Goal: Contribute content: Contribute content

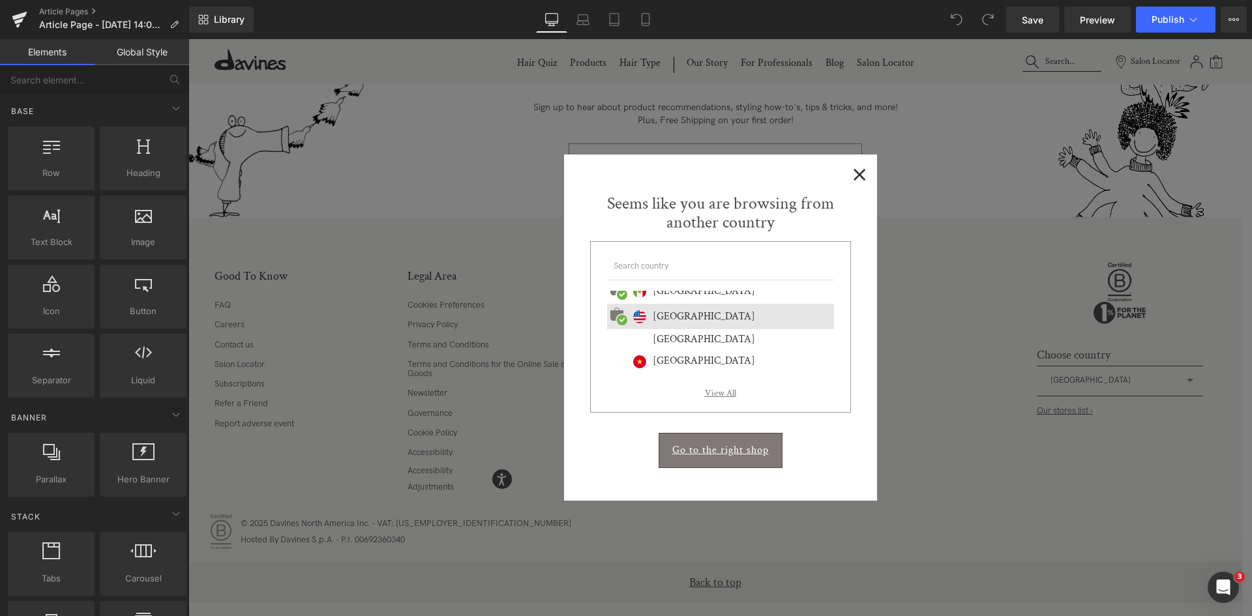
click at [853, 177] on span "×" at bounding box center [860, 173] width 14 height 16
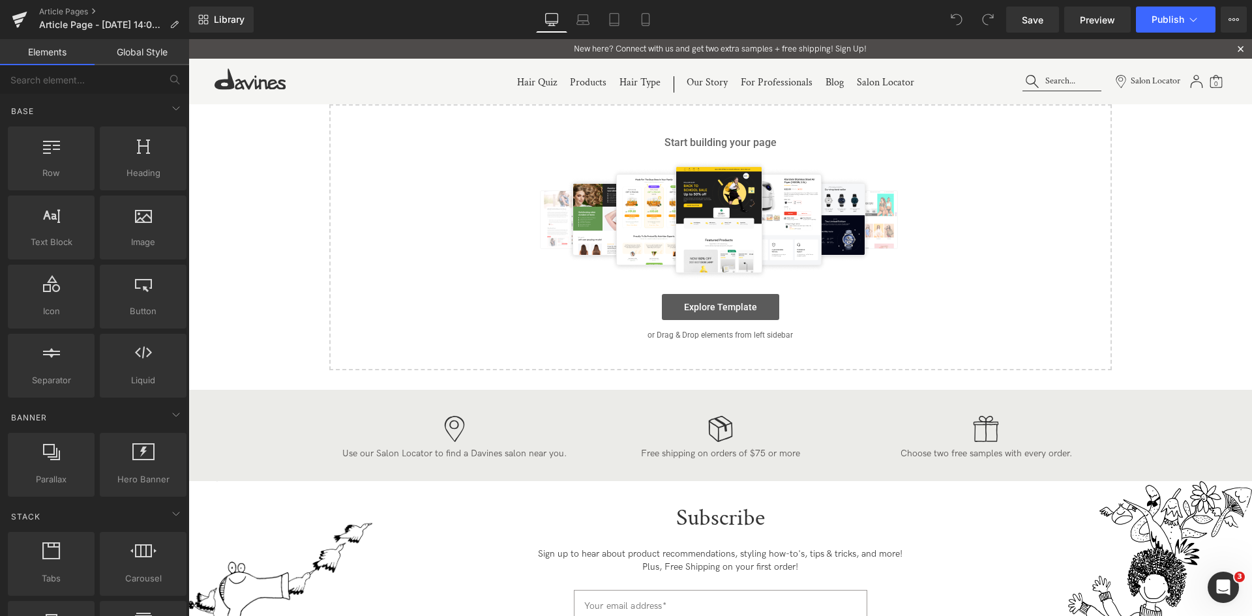
click at [718, 318] on link "Explore Template" at bounding box center [720, 307] width 117 height 26
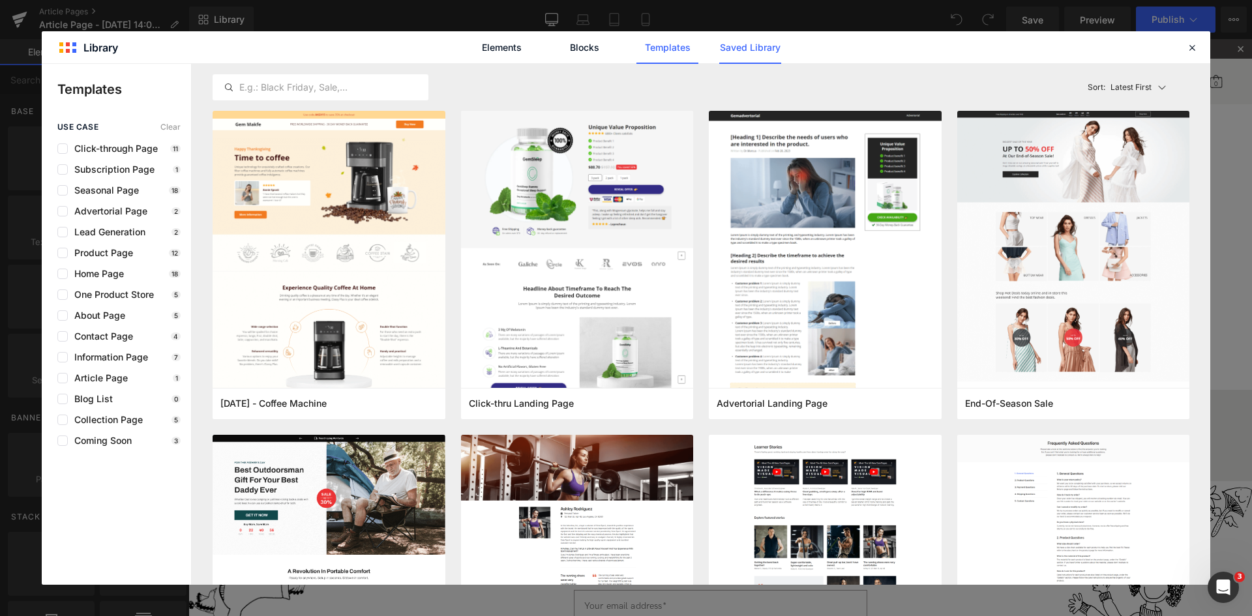
click at [739, 42] on link "Saved Library" at bounding box center [750, 47] width 62 height 33
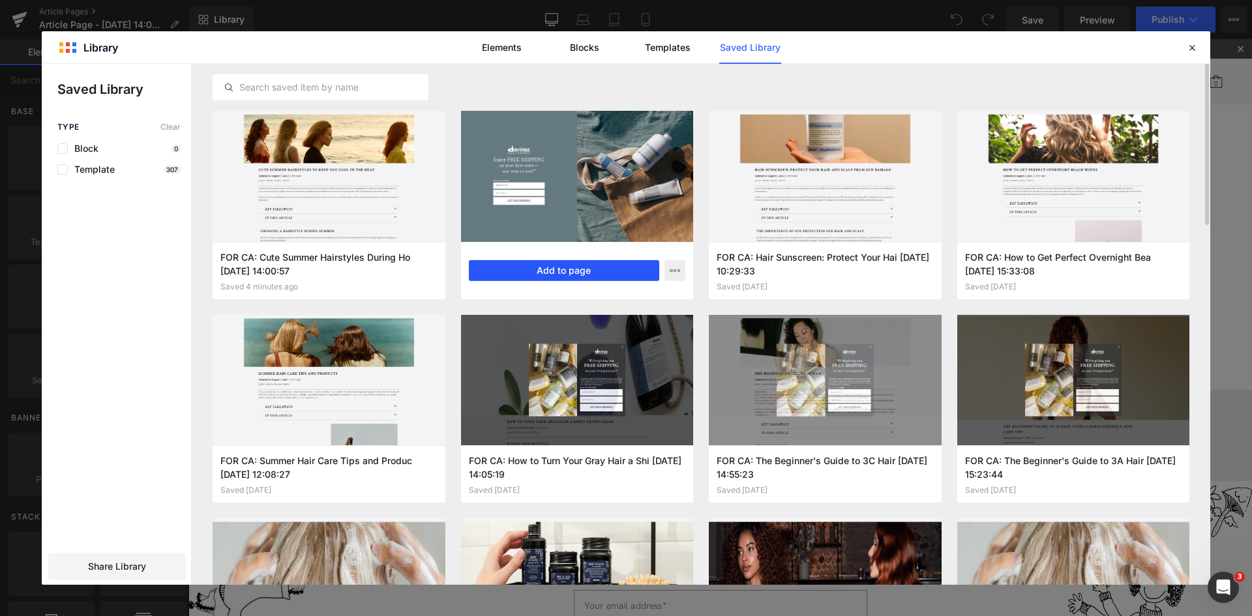
click at [591, 266] on button "Add to page" at bounding box center [564, 270] width 191 height 21
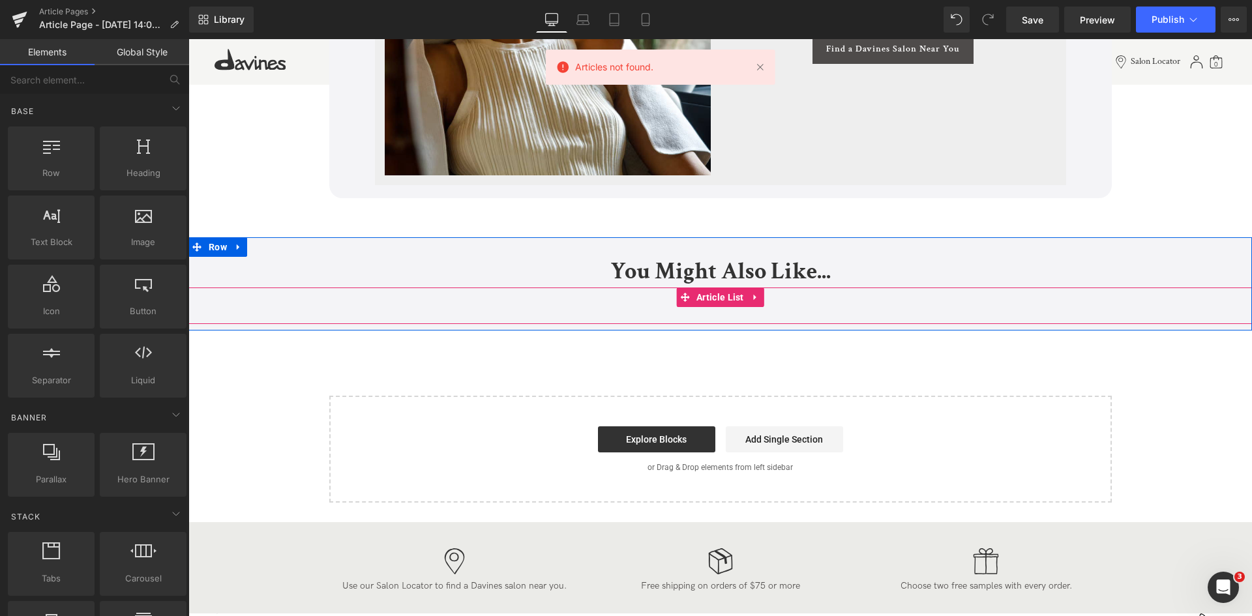
scroll to position [3625, 0]
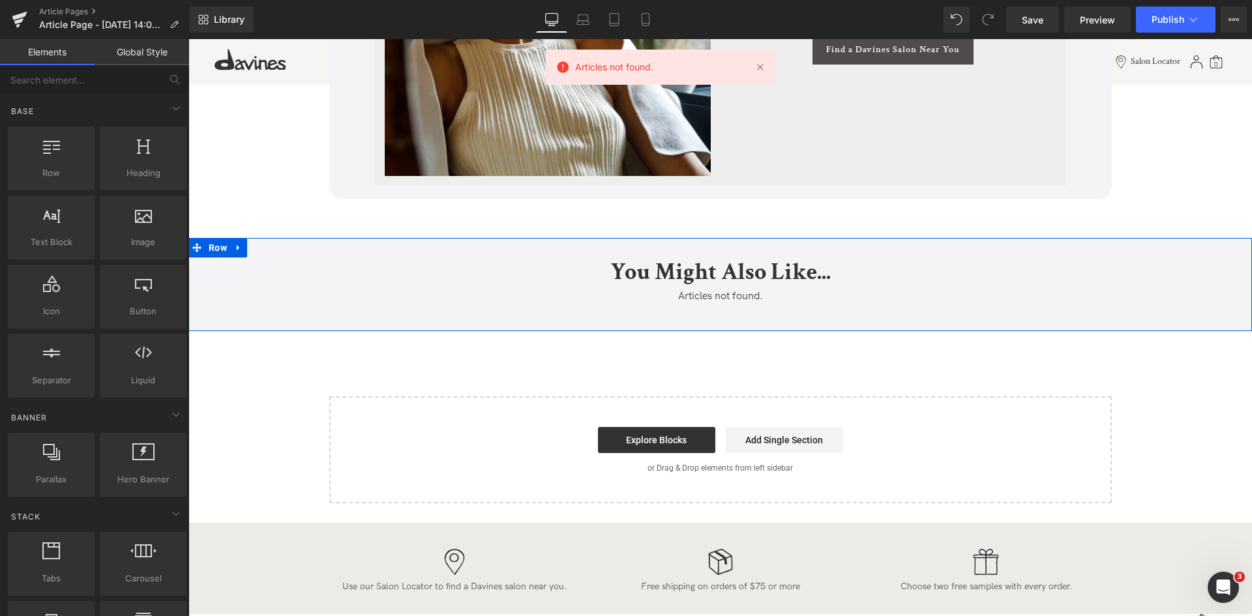
click at [709, 325] on div "Articles not found. Article List" at bounding box center [719, 306] width 1063 height 37
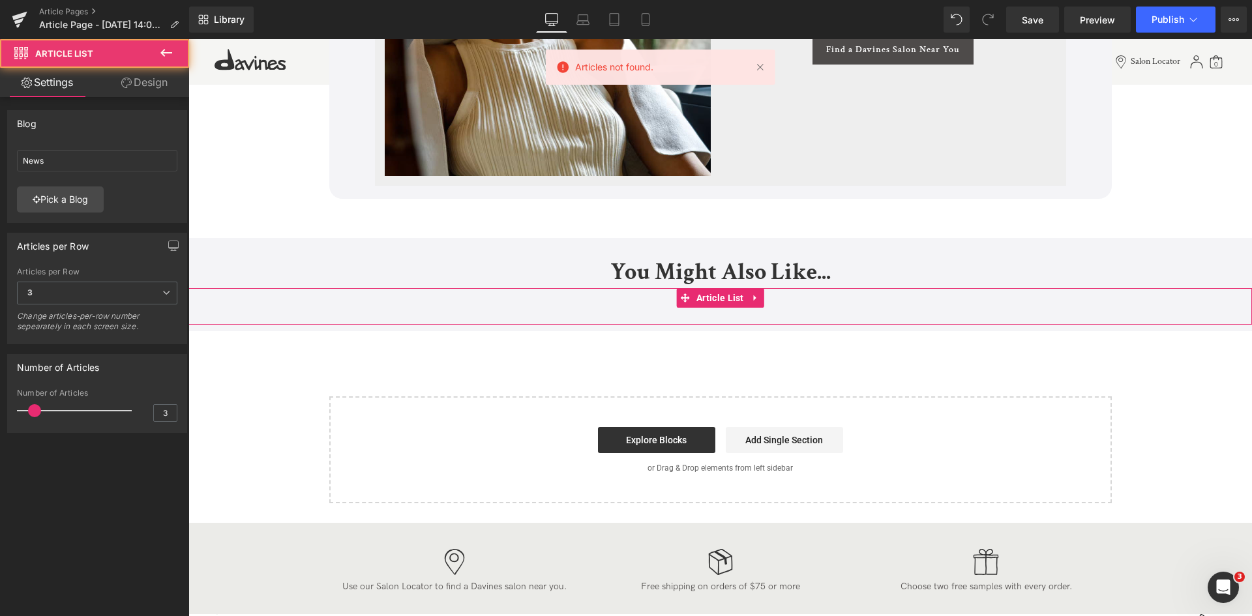
click at [73, 217] on div "News News Pick a Blog" at bounding box center [97, 184] width 179 height 78
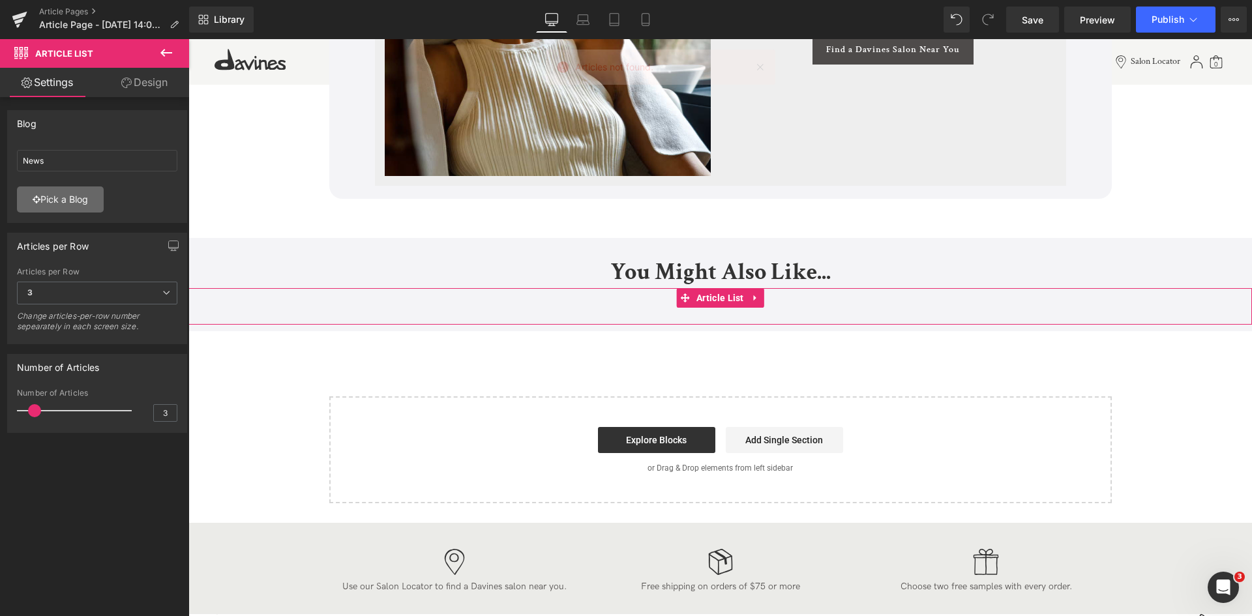
click at [79, 201] on link "Pick a Blog" at bounding box center [60, 199] width 87 height 26
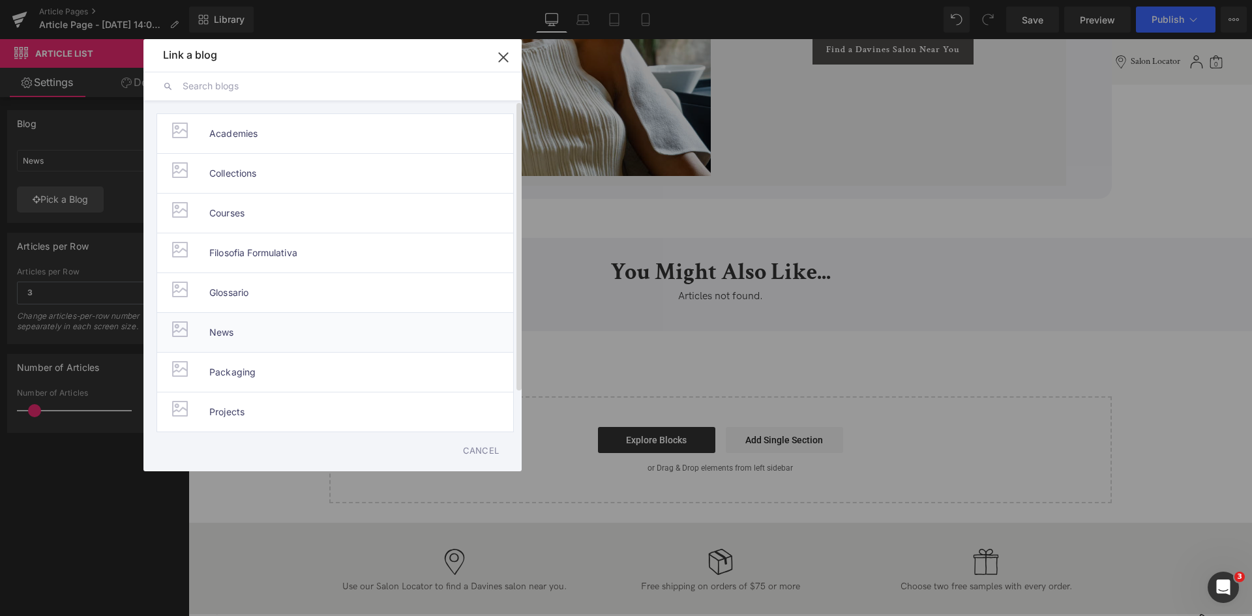
click at [250, 343] on li "News" at bounding box center [334, 332] width 357 height 40
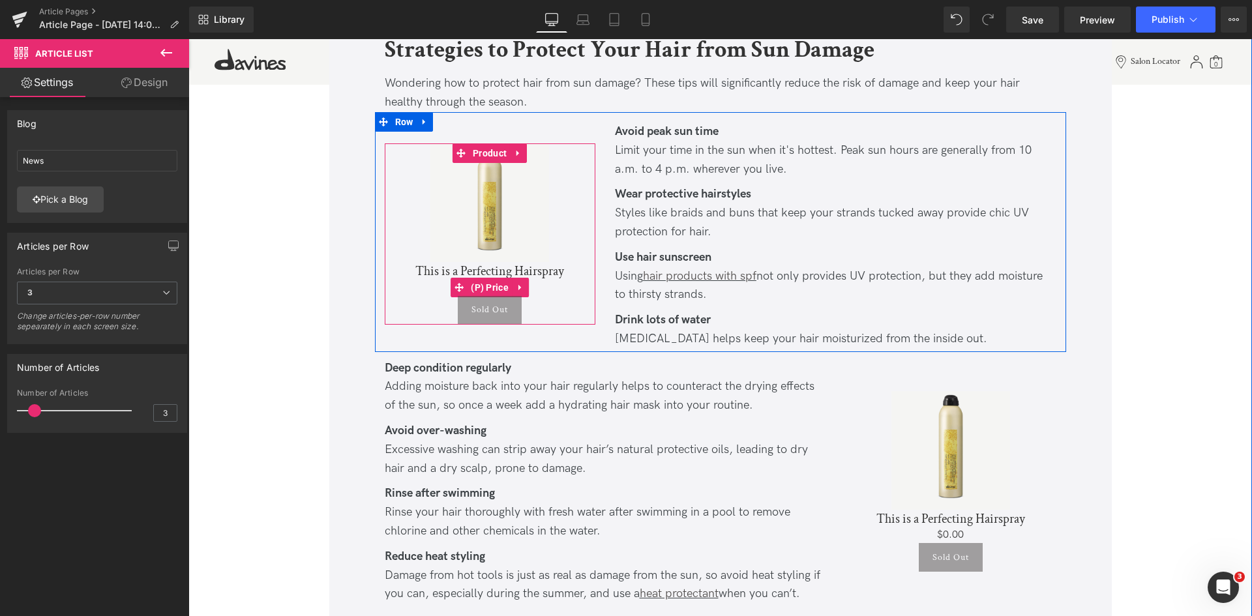
scroll to position [1207, 0]
click at [480, 149] on span "Product" at bounding box center [489, 155] width 40 height 20
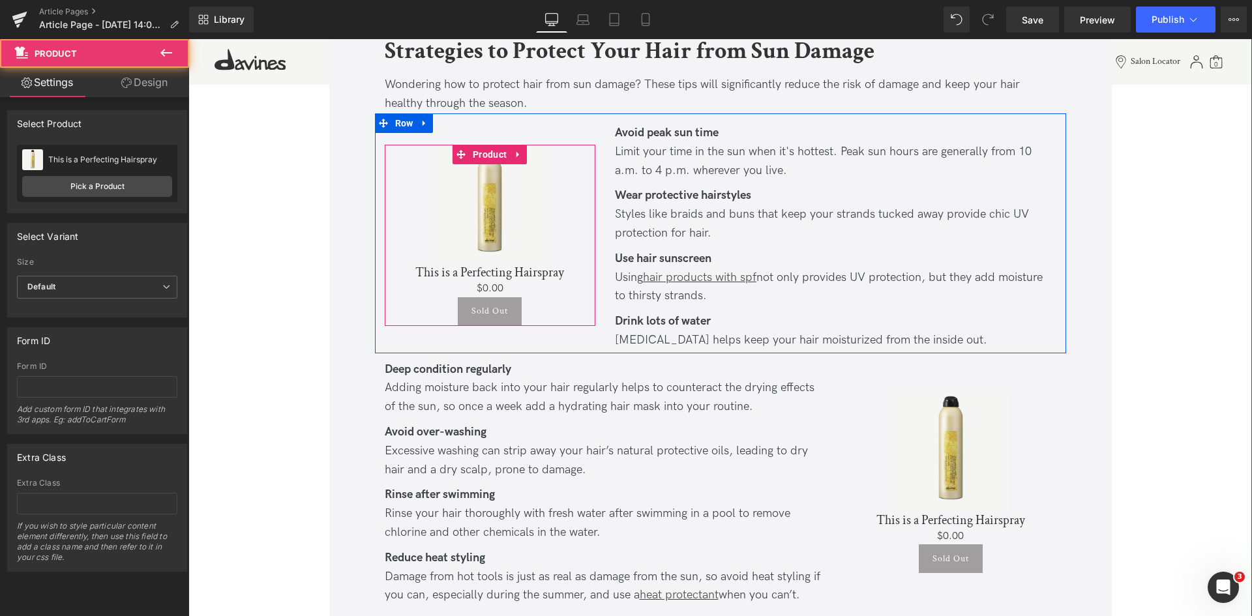
click at [100, 175] on div "This is a Perfecting Hairspray This is a Perfecting Hairspray Pick a Product" at bounding box center [97, 173] width 160 height 57
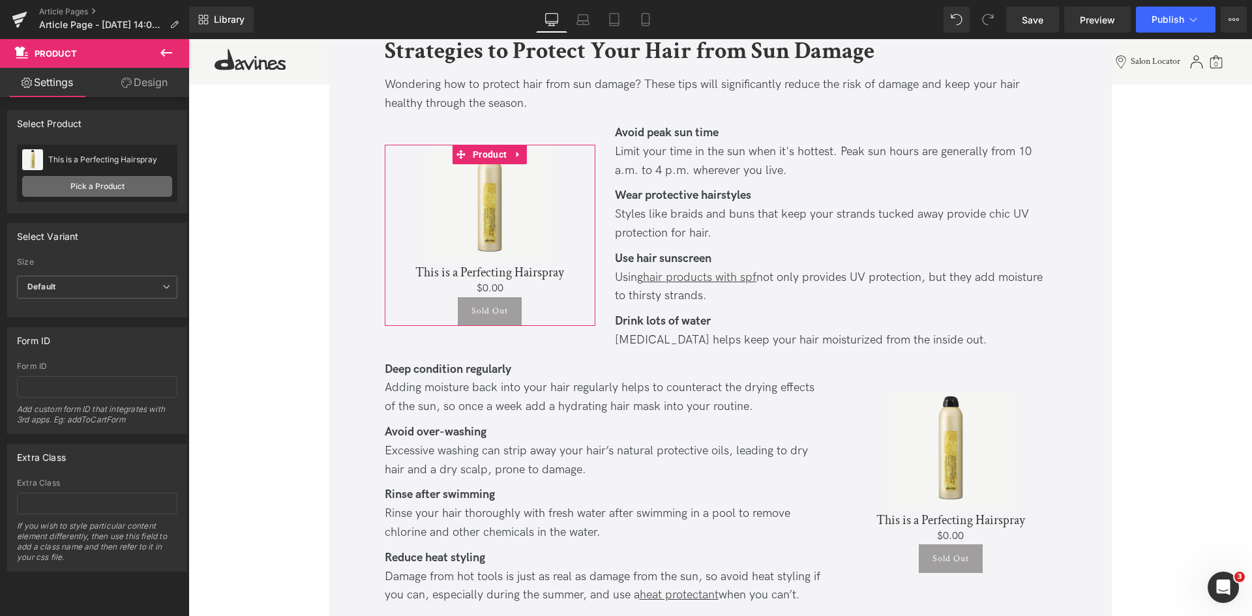
click at [156, 192] on link "Pick a Product" at bounding box center [97, 186] width 150 height 21
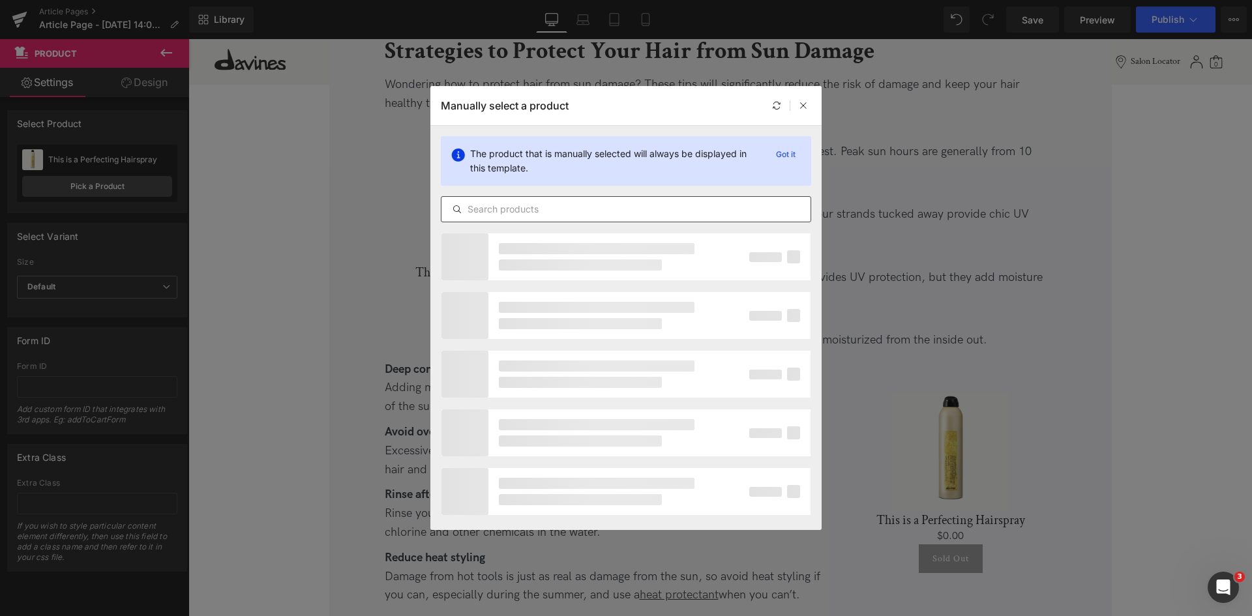
click at [527, 218] on div at bounding box center [626, 209] width 370 height 26
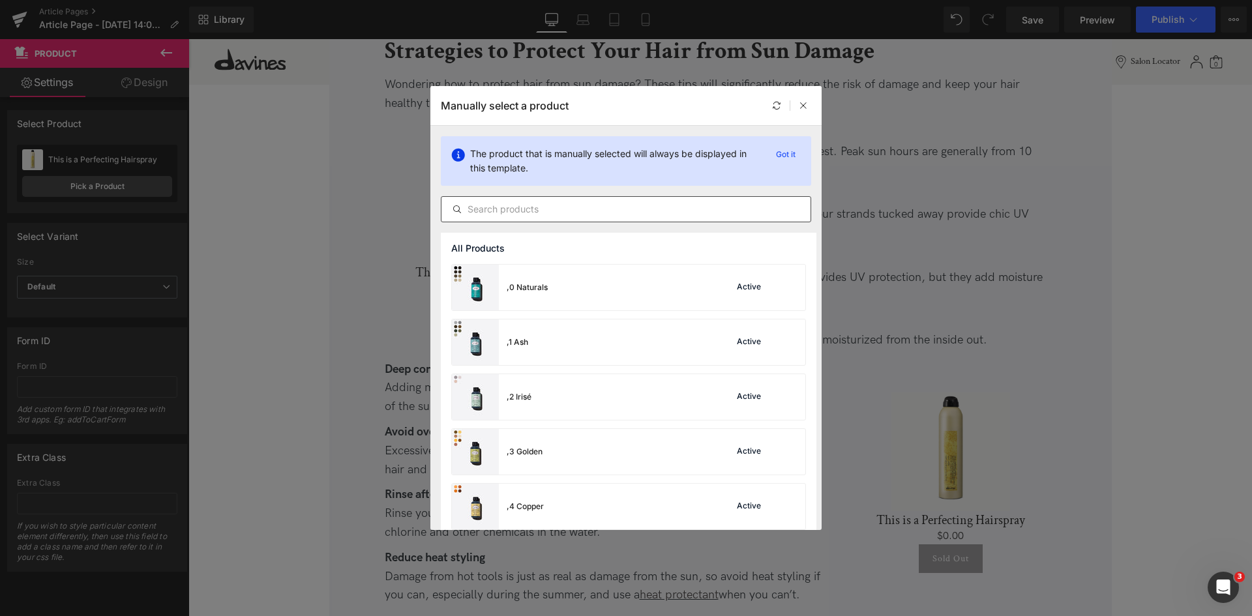
click at [513, 214] on input "text" at bounding box center [625, 209] width 369 height 16
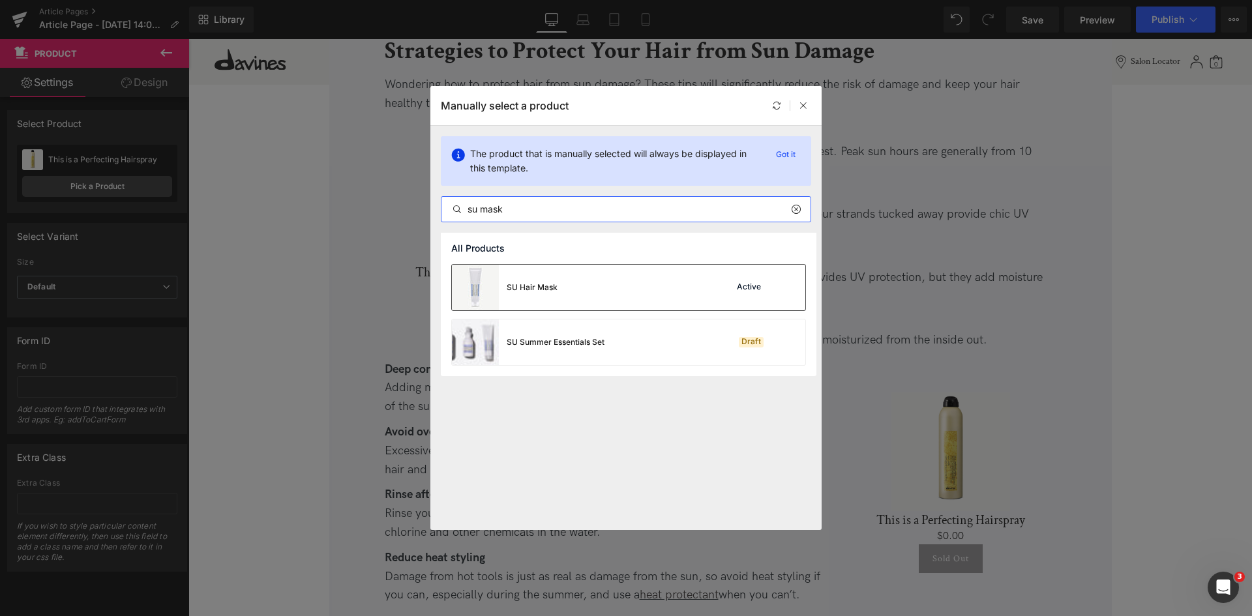
type input "su mask"
click at [652, 290] on div "SU Hair Mask Active" at bounding box center [628, 288] width 353 height 46
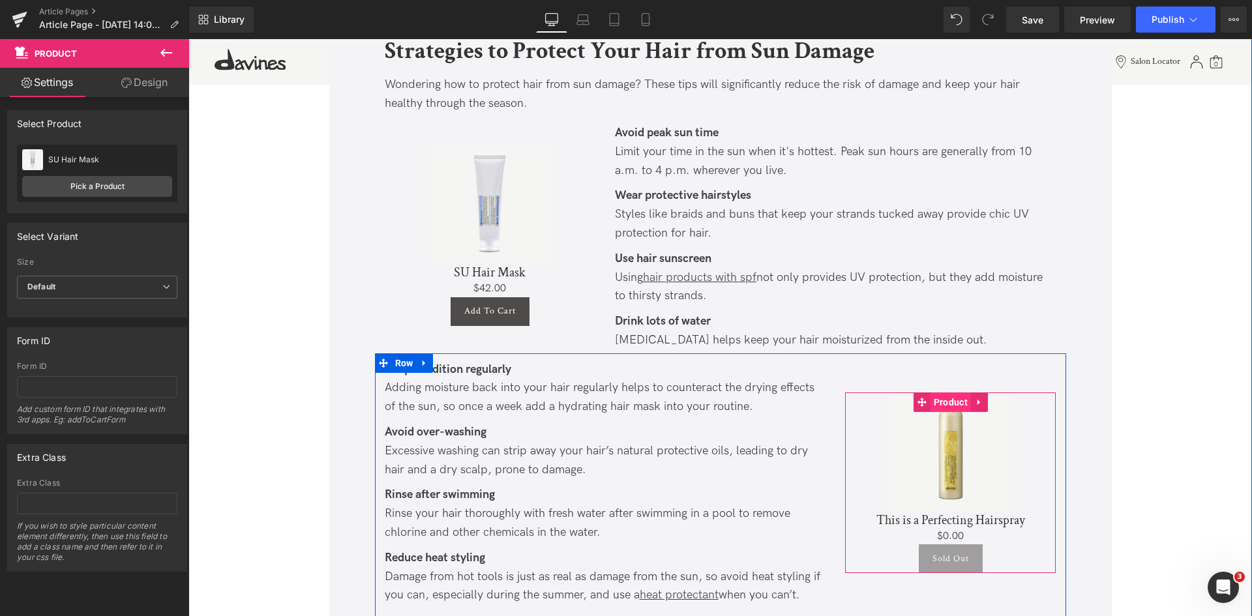
click at [958, 400] on span "Product" at bounding box center [950, 402] width 40 height 20
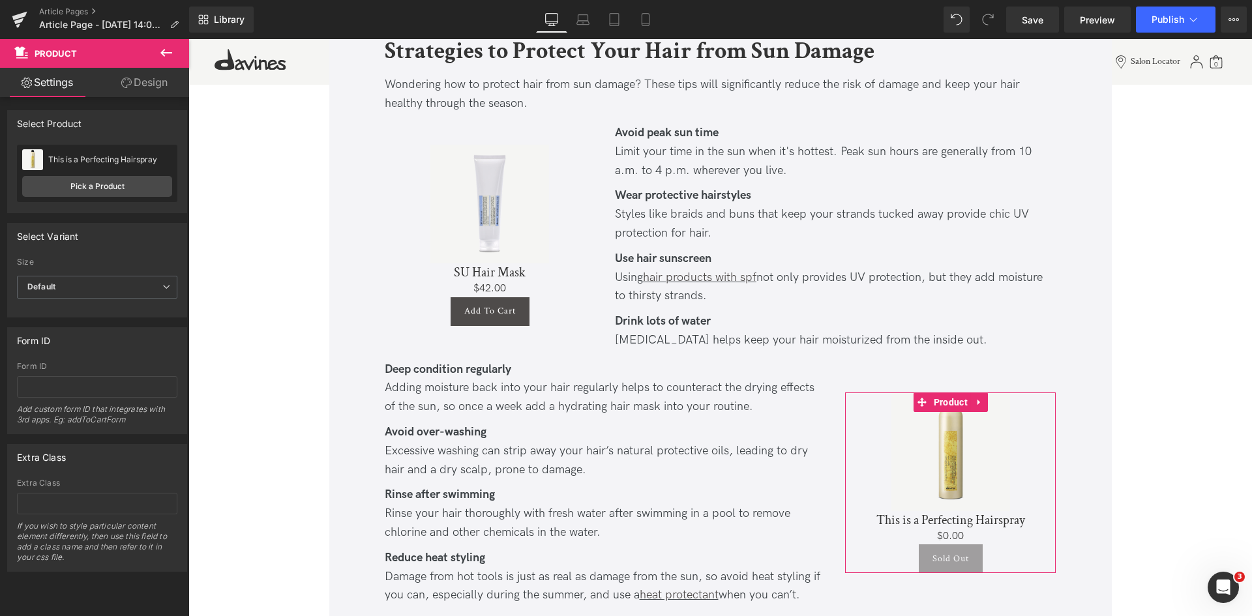
click at [75, 198] on div "This is a Perfecting Hairspray This is a Perfecting Hairspray Pick a Product" at bounding box center [97, 173] width 160 height 57
click at [102, 190] on link "Pick a Product" at bounding box center [97, 186] width 150 height 21
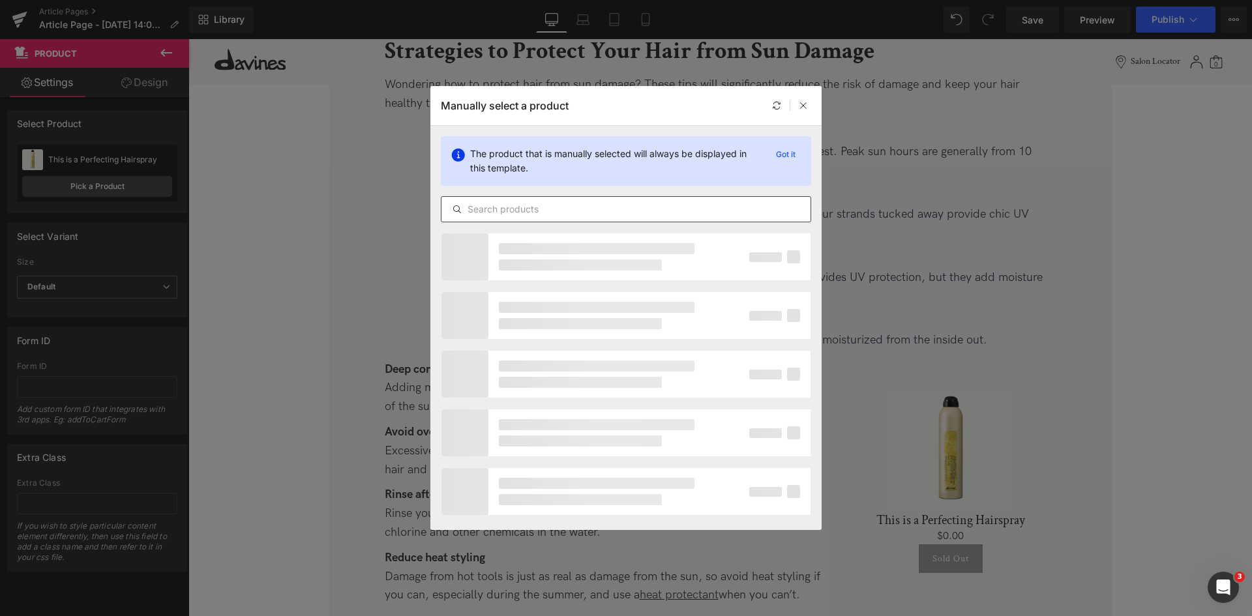
click at [610, 198] on div at bounding box center [626, 209] width 370 height 26
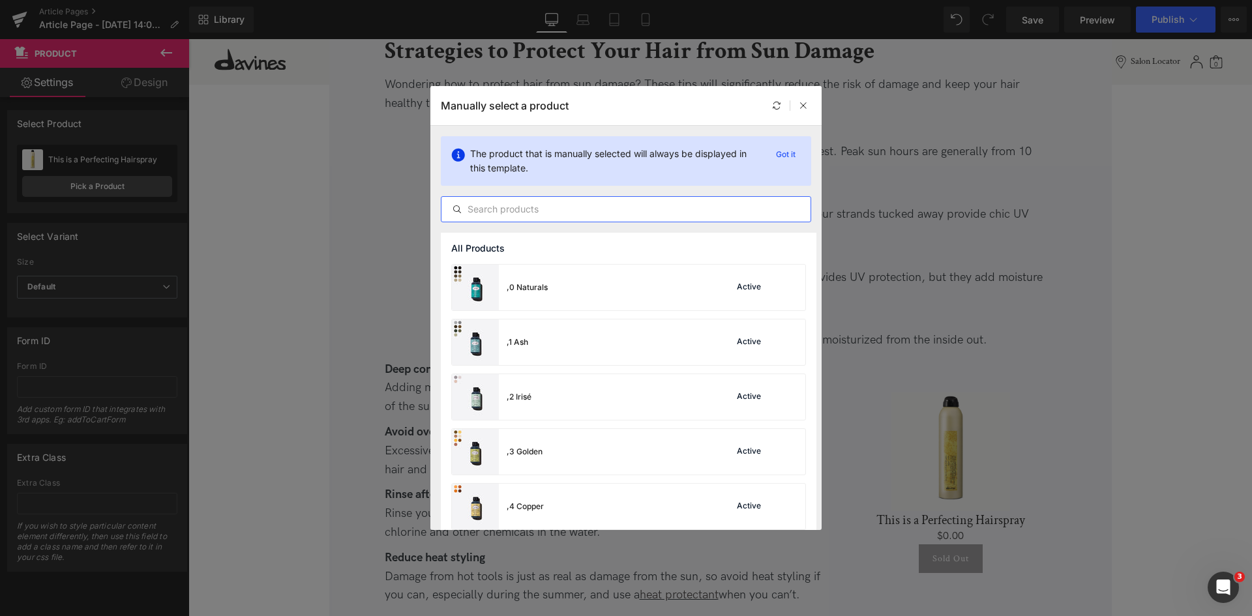
click at [617, 206] on input "text" at bounding box center [625, 209] width 369 height 16
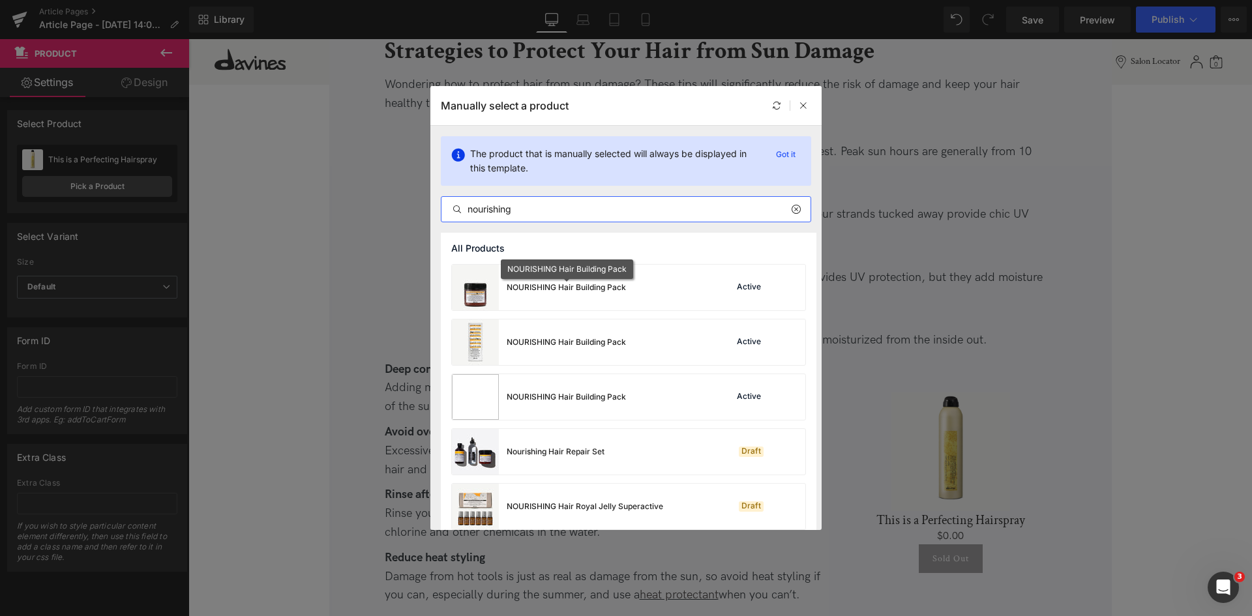
type input "nourishing"
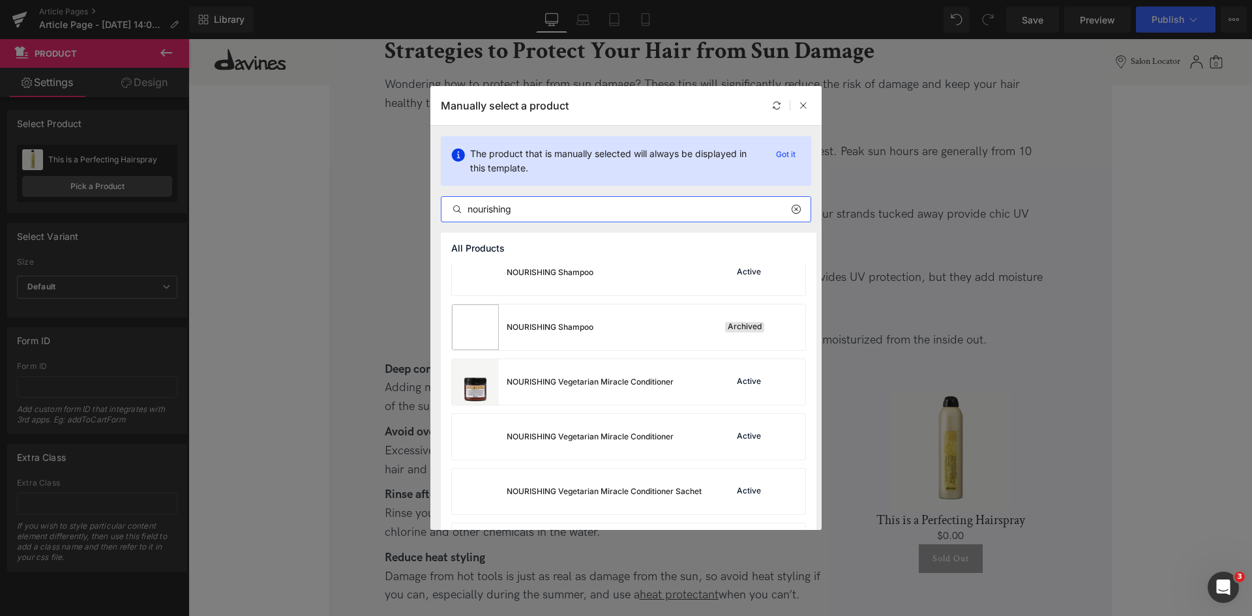
scroll to position [728, 0]
click at [649, 376] on div "NOURISHING Vegetarian Miracle Conditioner" at bounding box center [590, 382] width 167 height 12
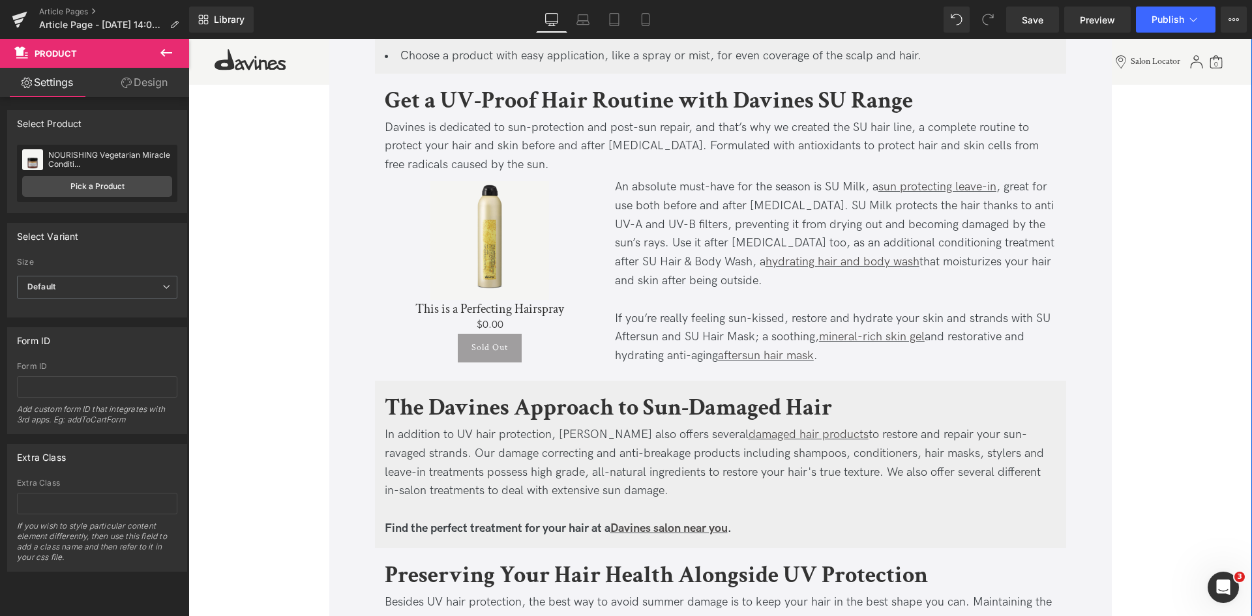
scroll to position [1996, 0]
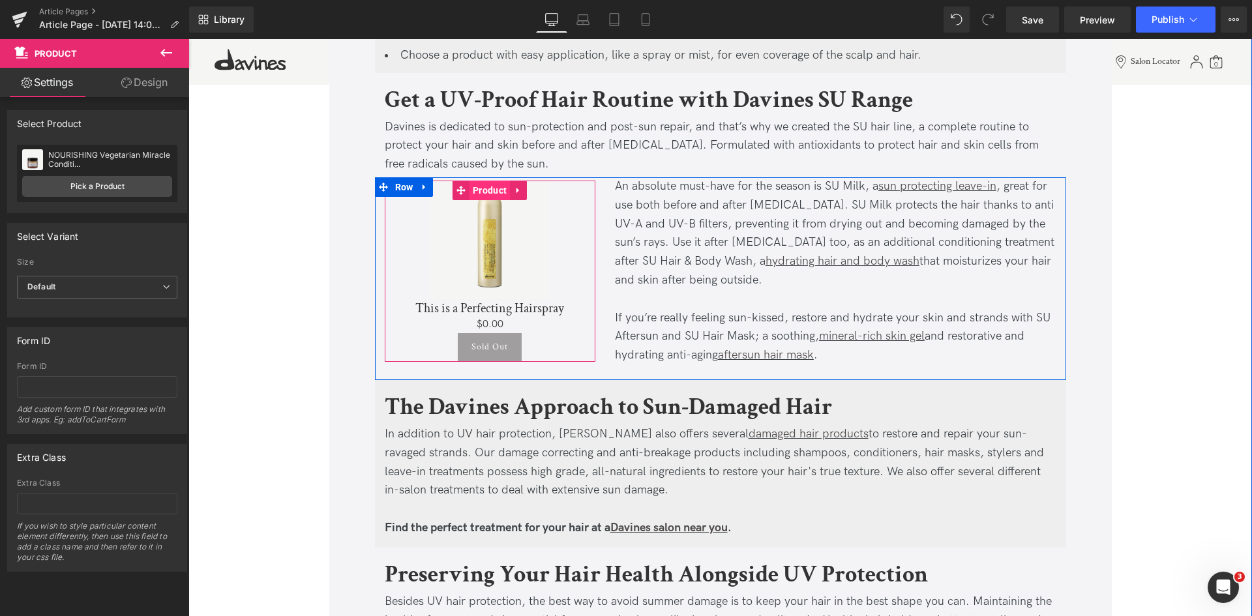
click at [493, 188] on span "Product" at bounding box center [489, 191] width 40 height 20
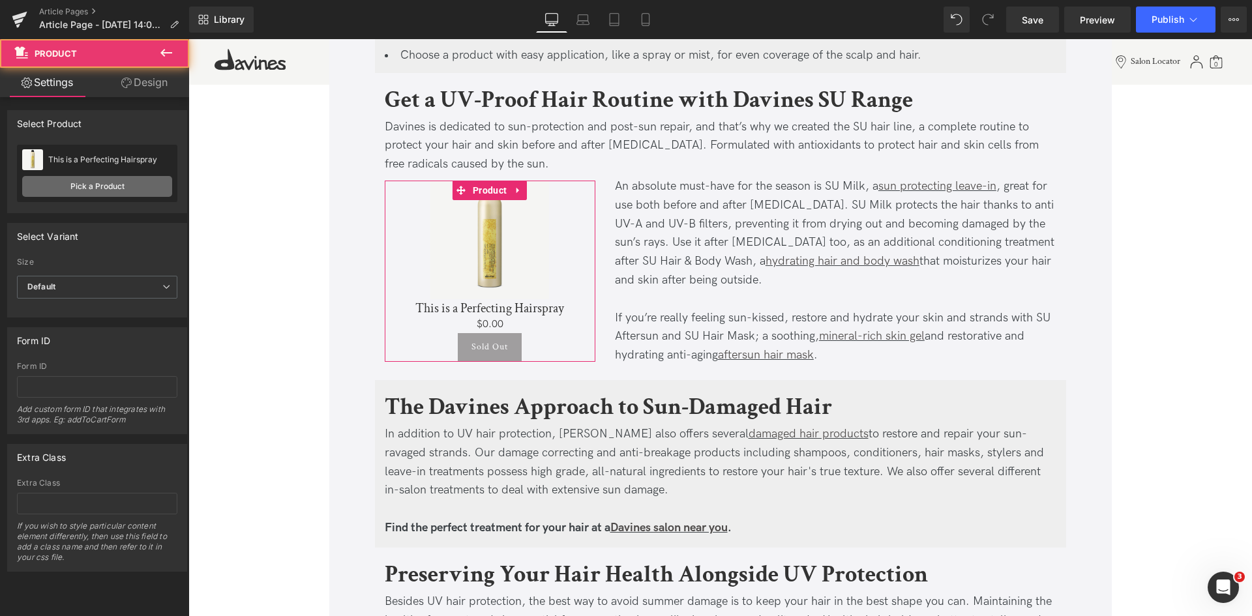
click at [132, 194] on link "Pick a Product" at bounding box center [97, 186] width 150 height 21
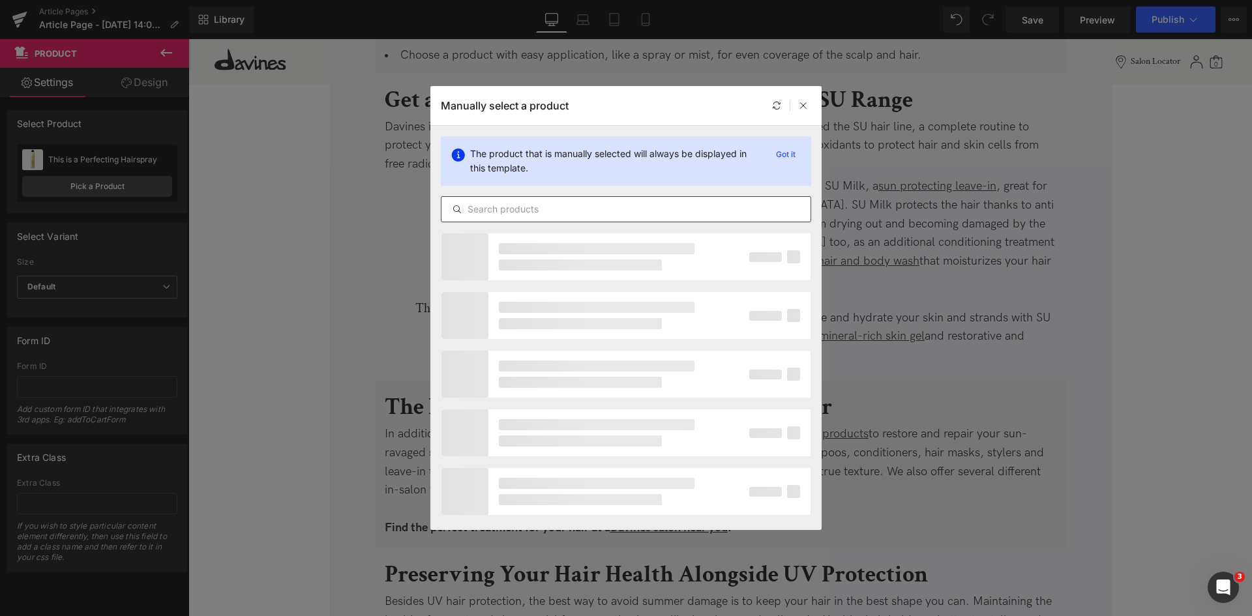
click at [497, 205] on input "text" at bounding box center [625, 209] width 369 height 16
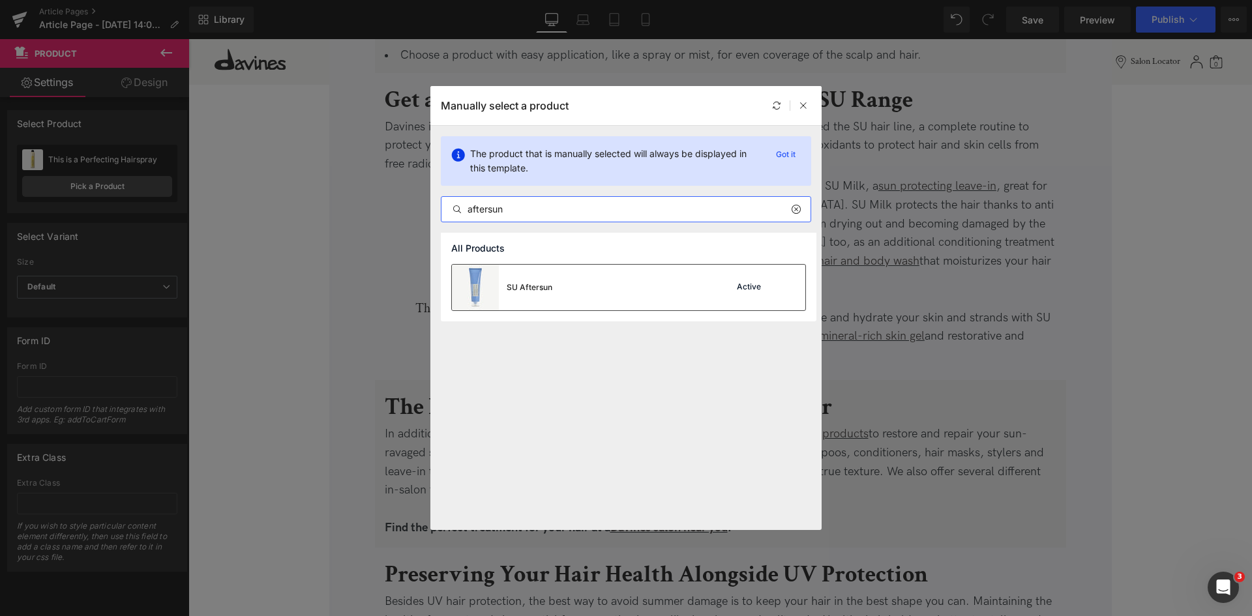
type input "aftersun"
click at [615, 280] on div "SU Aftersun Active" at bounding box center [628, 288] width 353 height 46
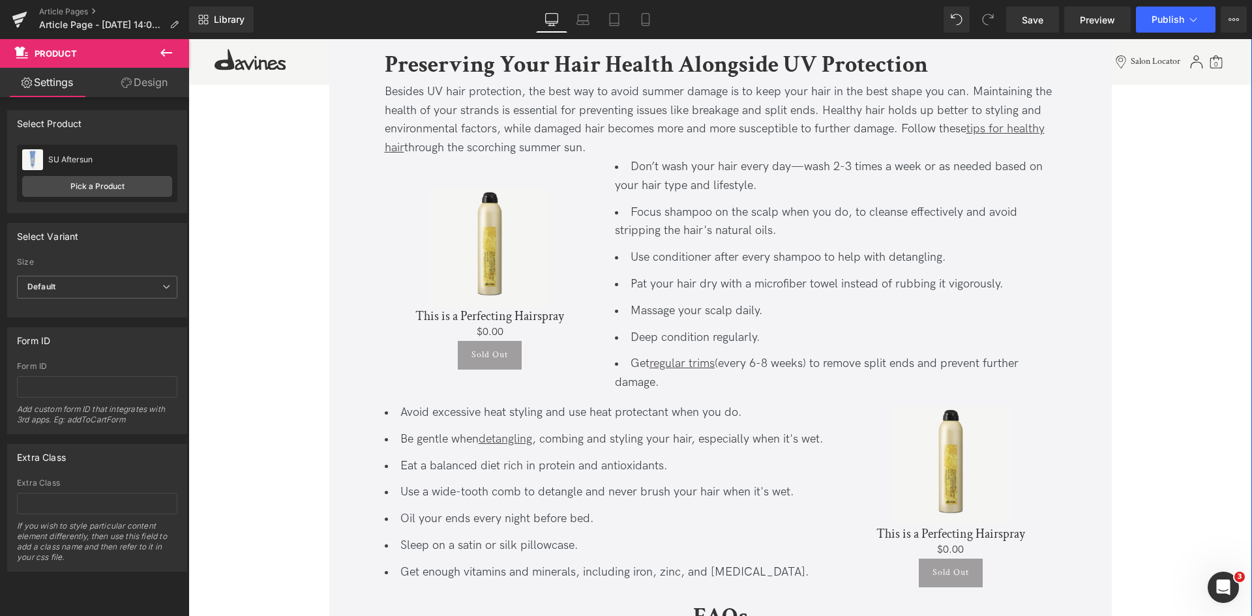
scroll to position [2506, 0]
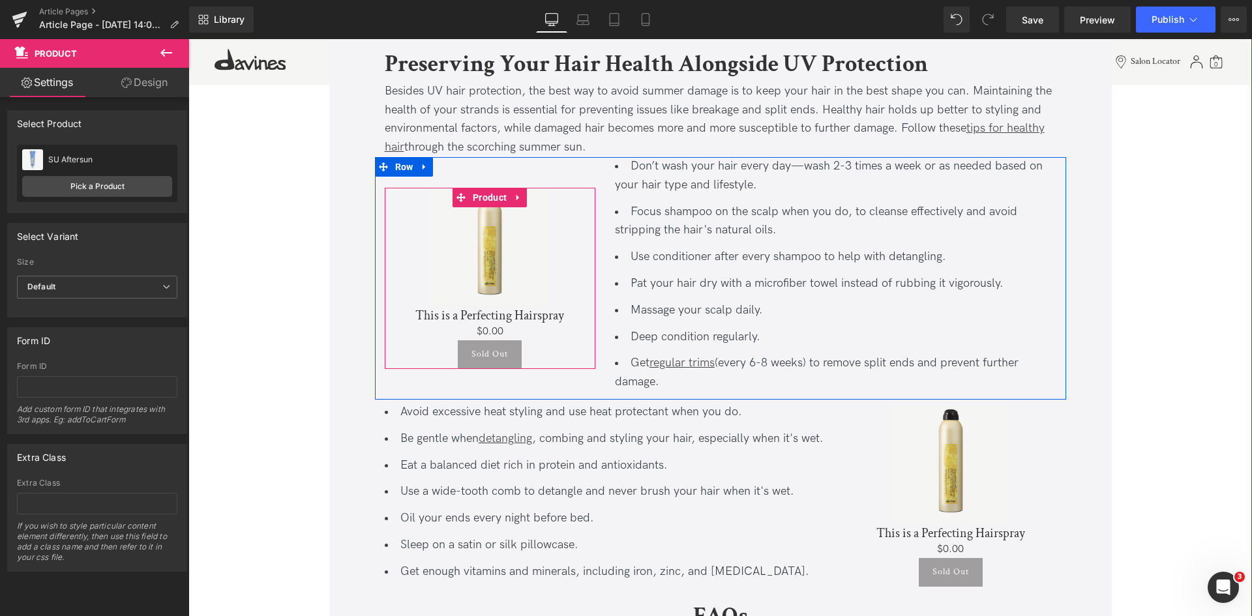
click at [482, 192] on span "Product" at bounding box center [489, 198] width 40 height 20
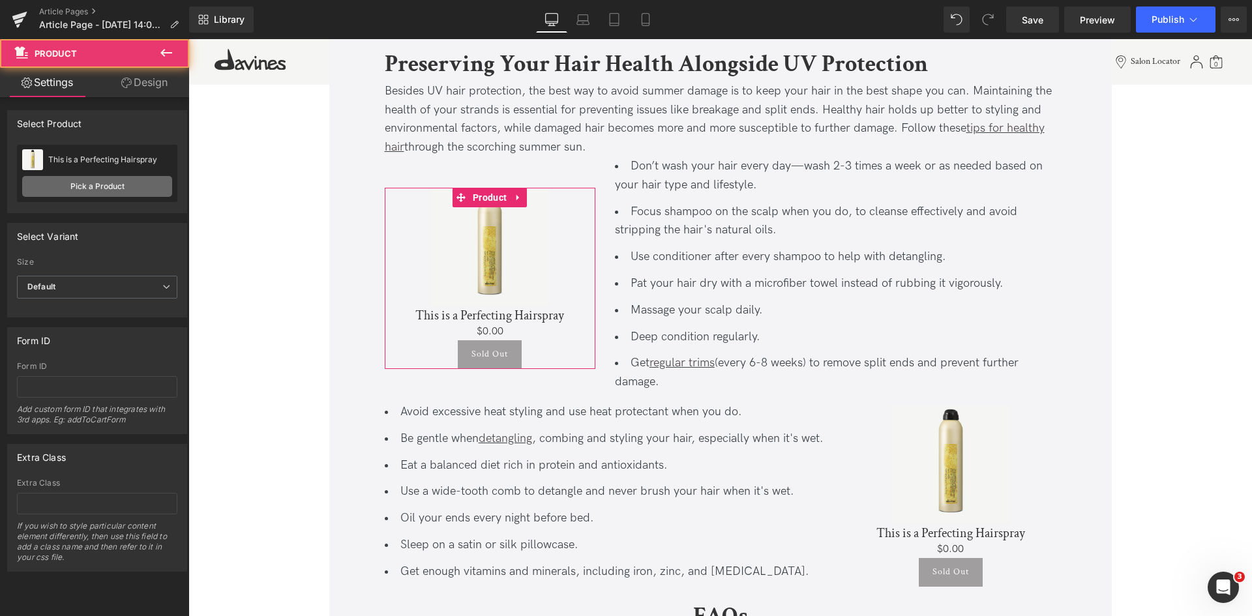
click at [123, 180] on link "Pick a Product" at bounding box center [97, 186] width 150 height 21
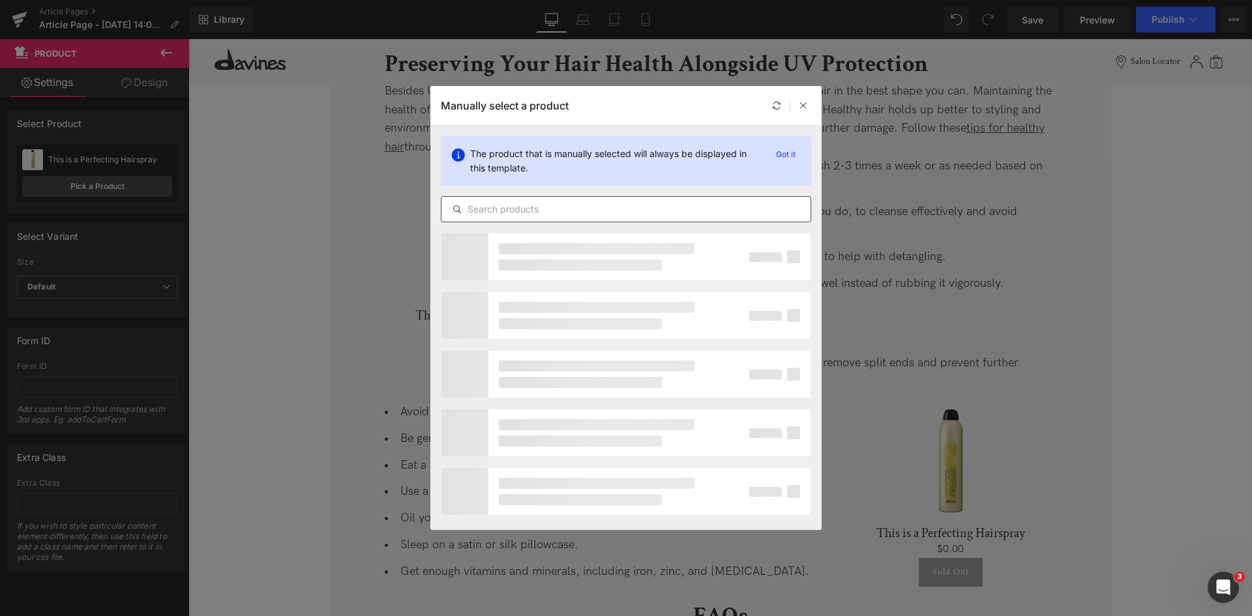
click at [510, 209] on input "text" at bounding box center [625, 209] width 369 height 16
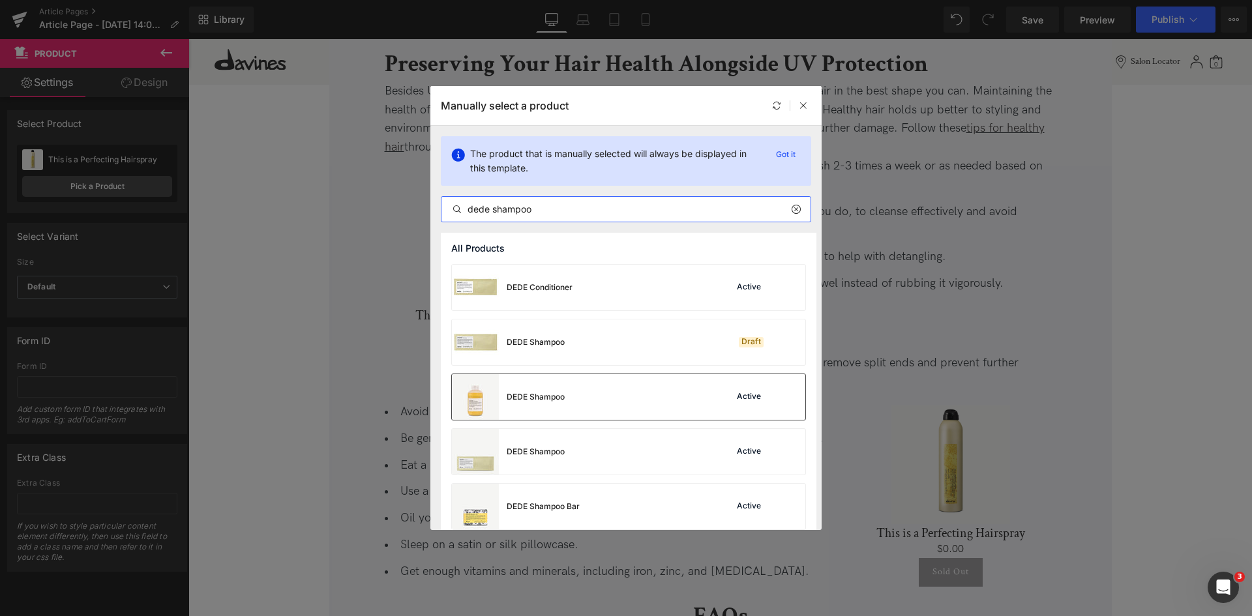
type input "dede shampoo"
click at [606, 402] on div "DEDE Shampoo Active" at bounding box center [628, 397] width 353 height 46
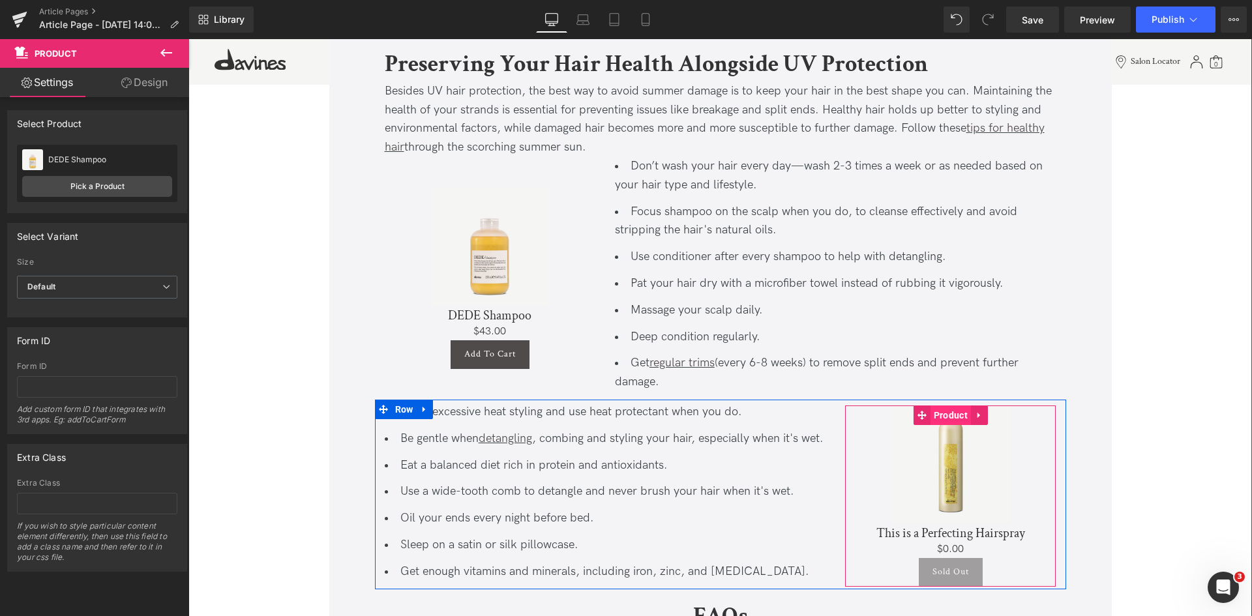
click at [959, 423] on span "Product" at bounding box center [950, 416] width 40 height 20
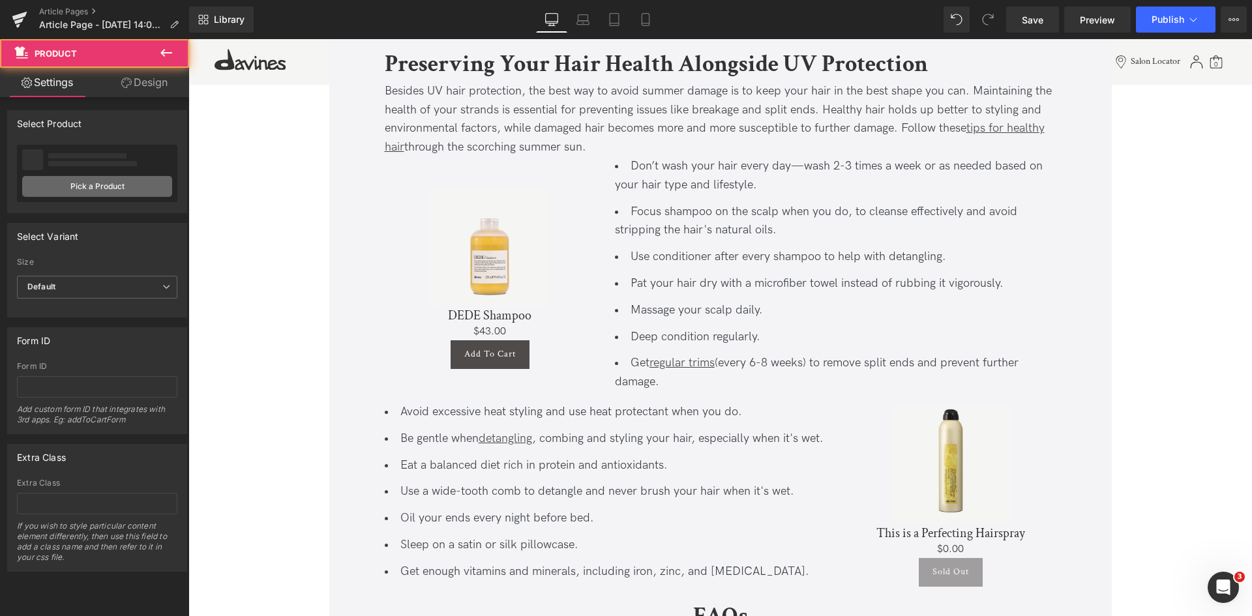
click at [145, 185] on link "Pick a Product" at bounding box center [97, 186] width 150 height 21
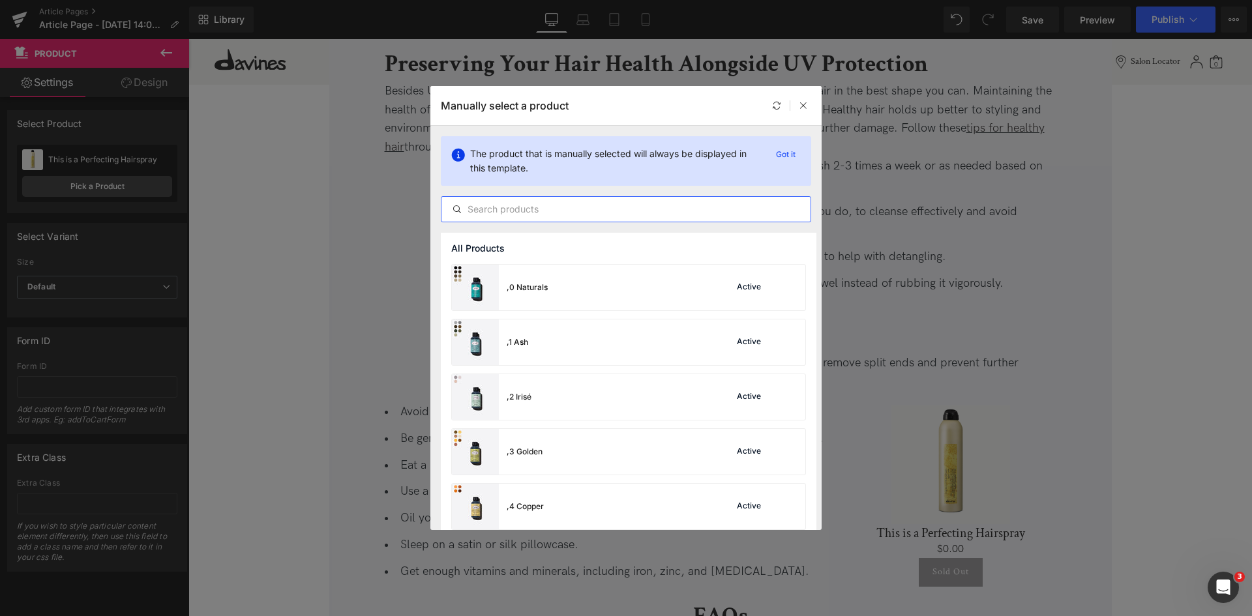
click at [540, 208] on input "text" at bounding box center [625, 209] width 369 height 16
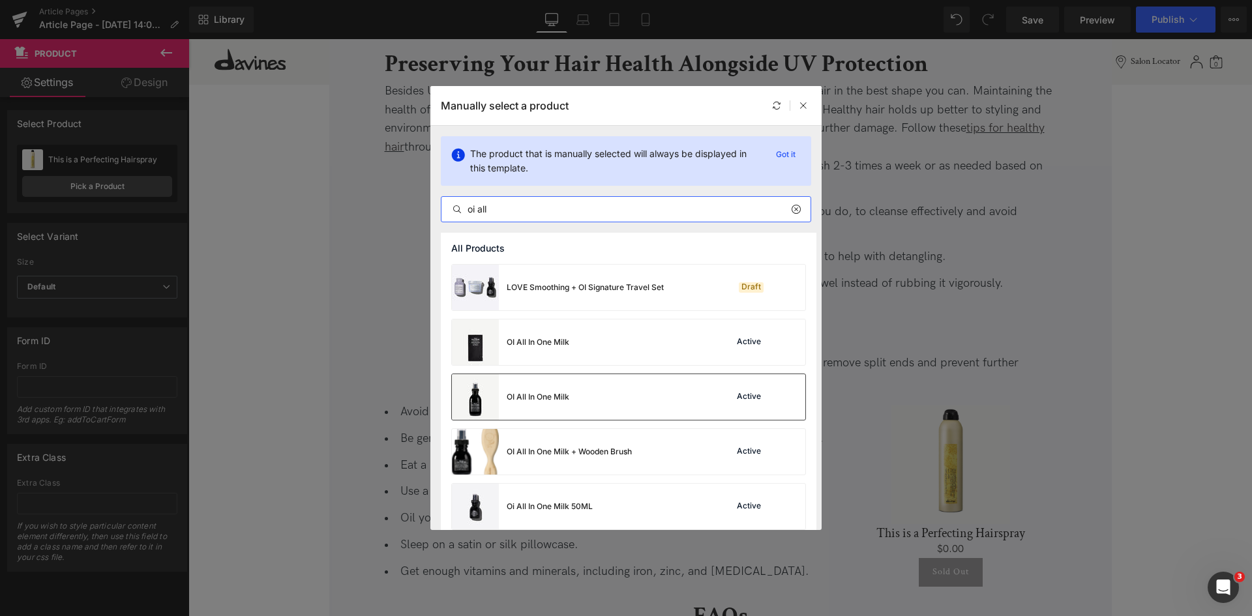
type input "oi all"
click at [582, 387] on div "OI All In One Milk Active" at bounding box center [628, 397] width 353 height 46
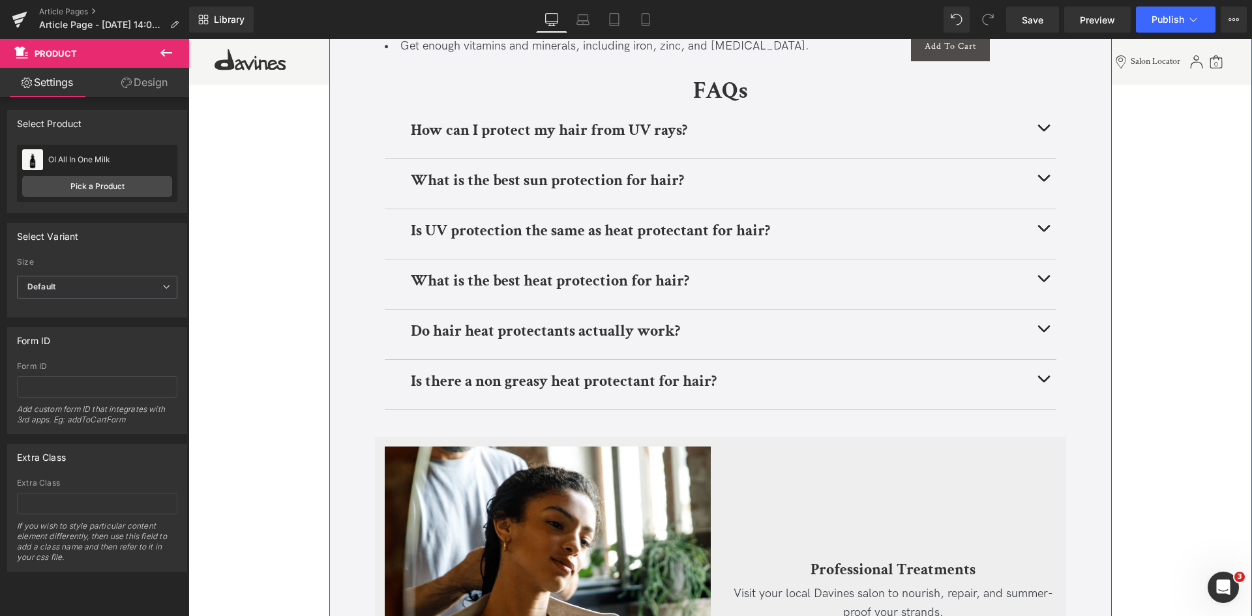
scroll to position [476, 0]
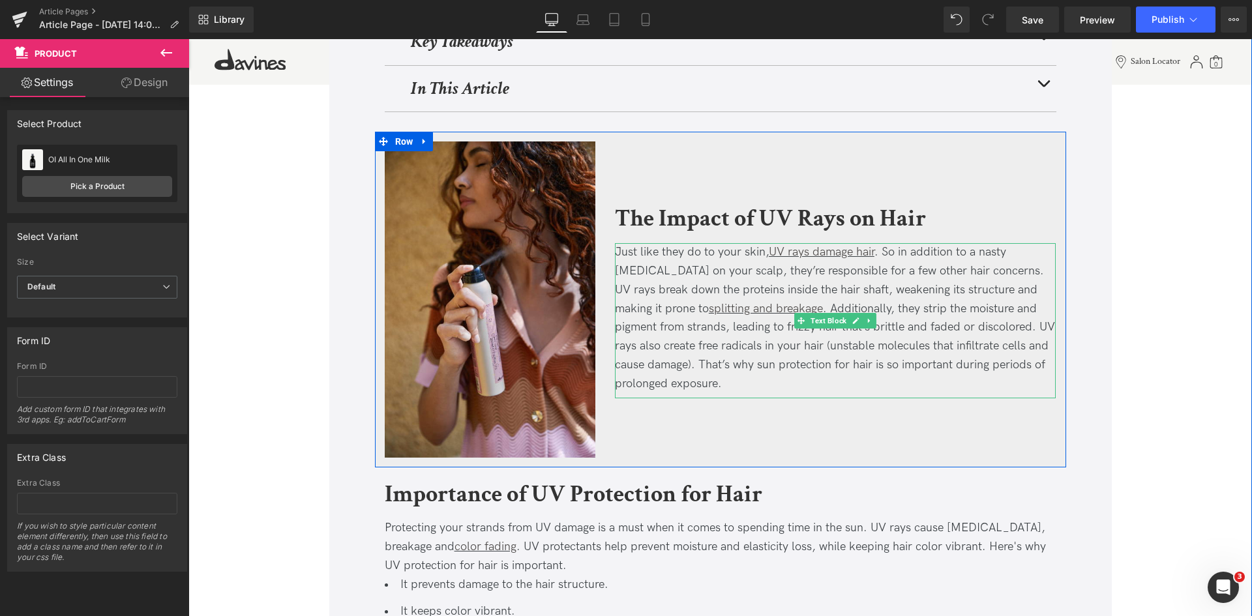
click at [939, 326] on div "Just like they do to your skin, UV rays damage hair . So in addition to a nasty…" at bounding box center [835, 318] width 441 height 150
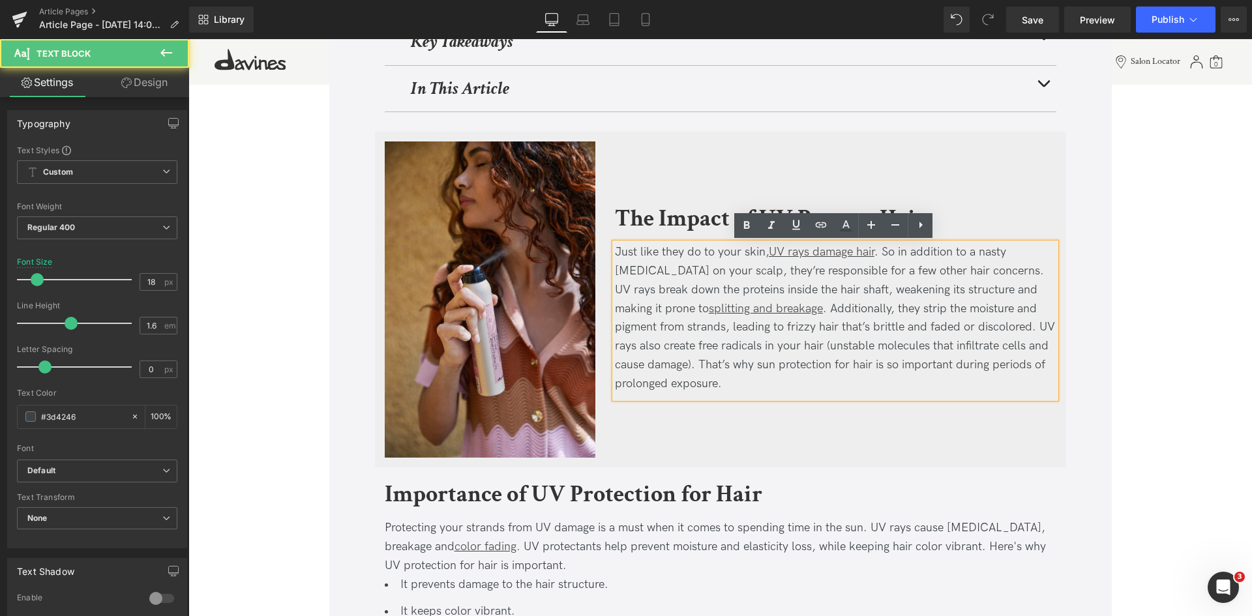
click at [938, 331] on div "Just like they do to your skin, UV rays damage hair . So in addition to a nasty…" at bounding box center [835, 318] width 441 height 150
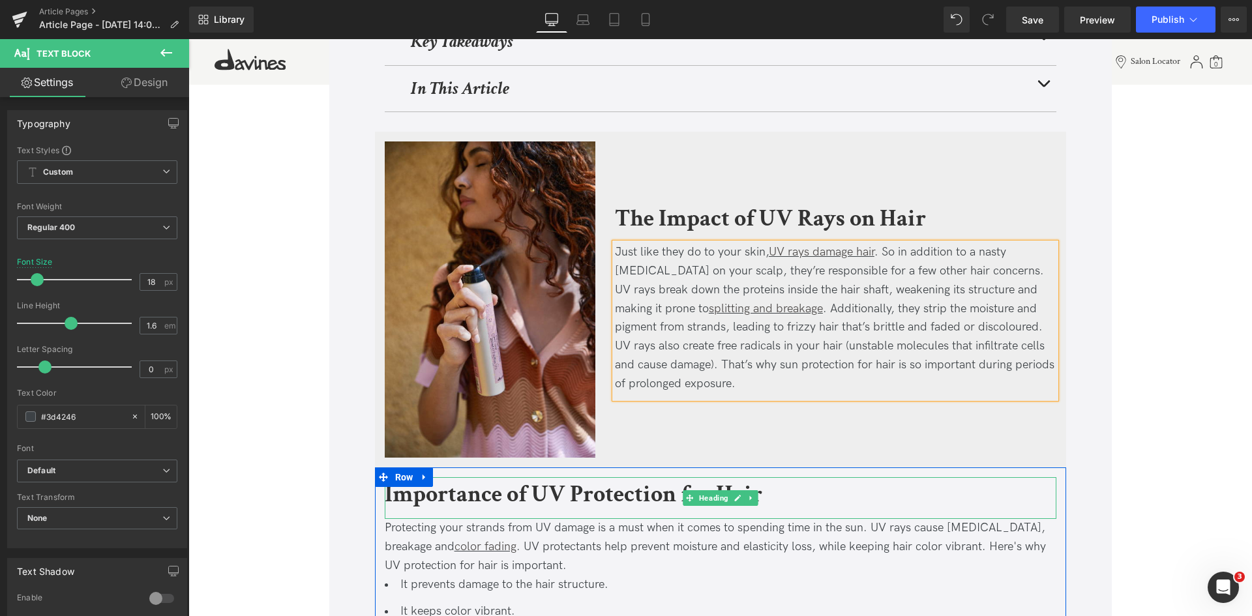
click at [417, 516] on div at bounding box center [721, 517] width 672 height 3
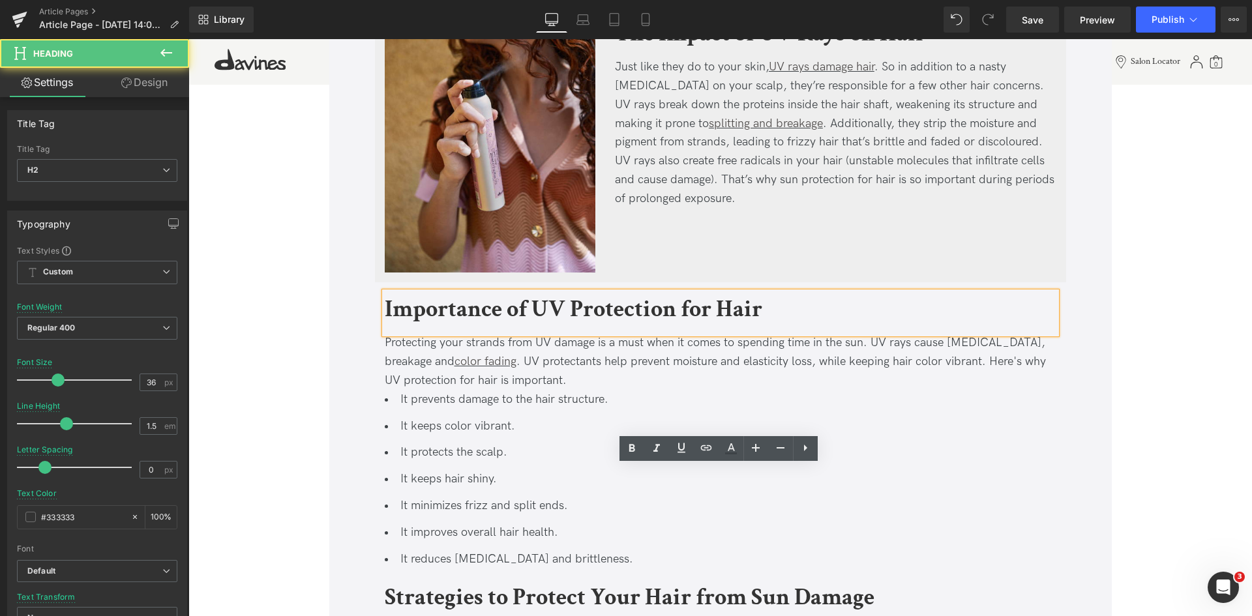
scroll to position [663, 0]
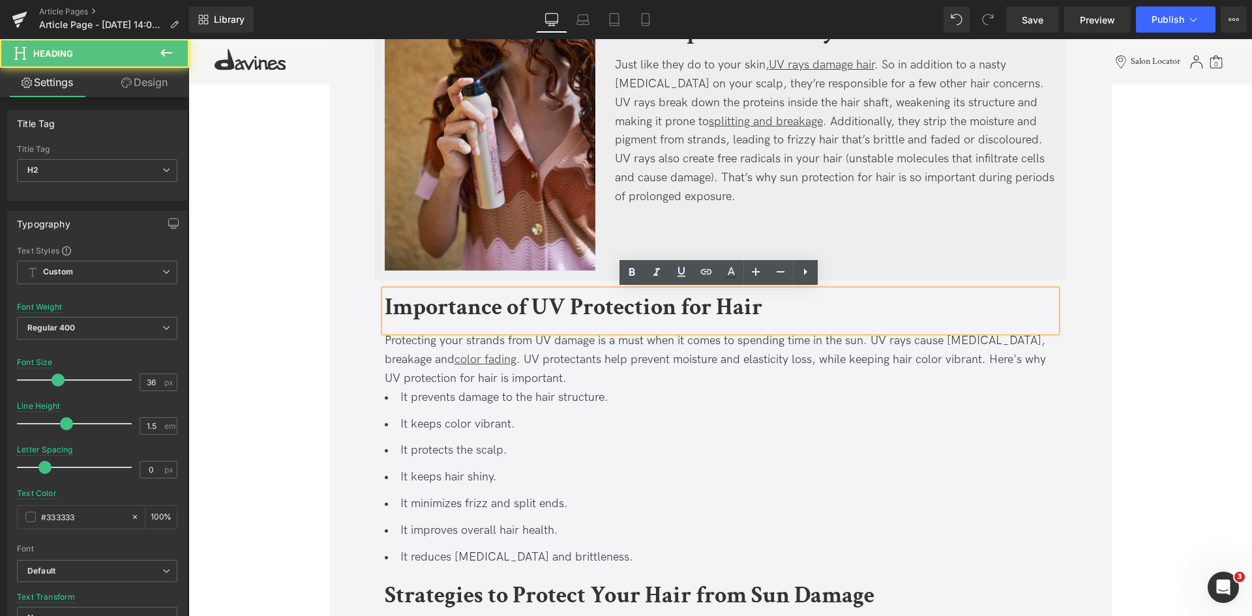
click at [877, 366] on div "Protecting your strands from UV damage is a must when it comes to spending time…" at bounding box center [721, 360] width 672 height 56
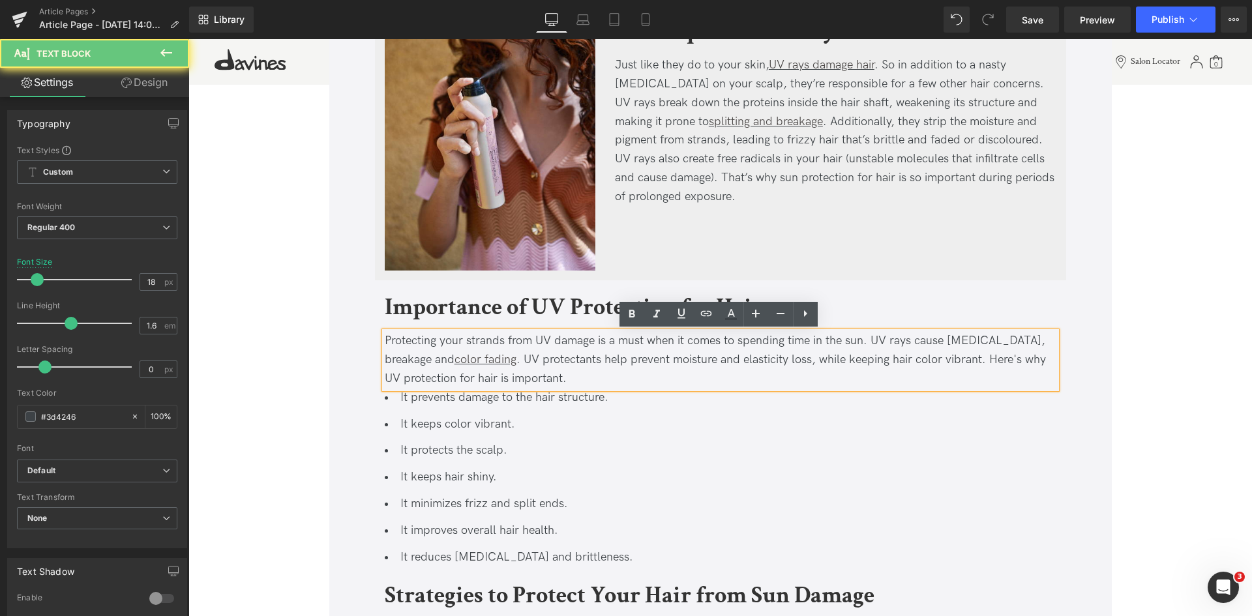
click at [887, 359] on div "Protecting your strands from UV damage is a must when it comes to spending time…" at bounding box center [721, 360] width 672 height 56
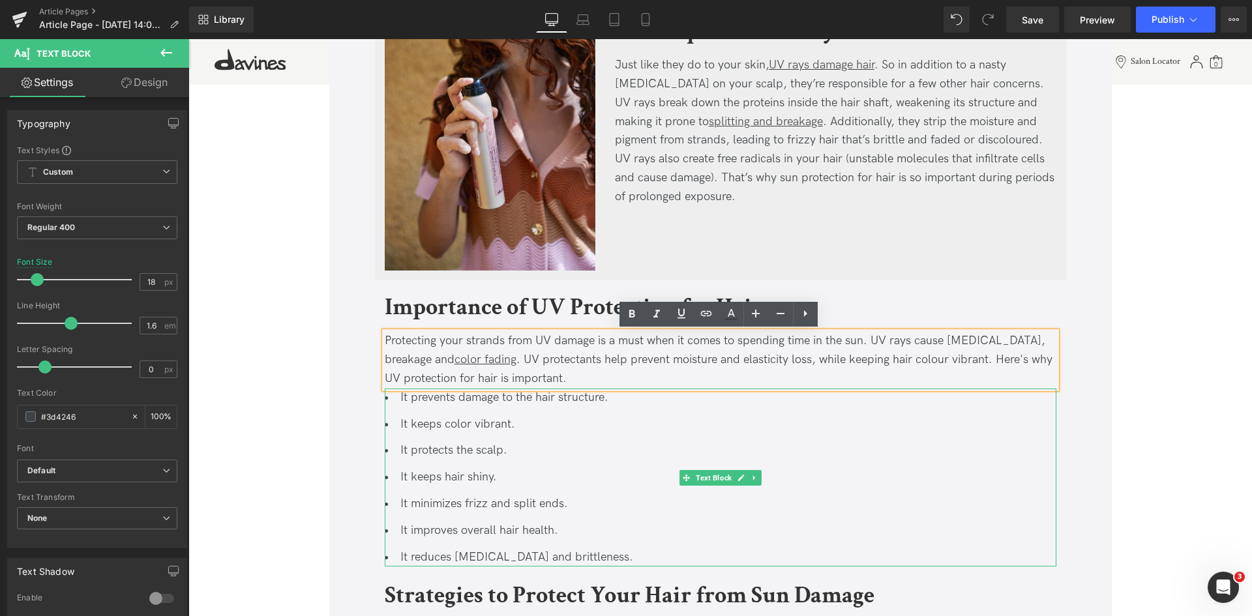
click at [456, 422] on li "It keeps color vibrant." at bounding box center [721, 424] width 672 height 19
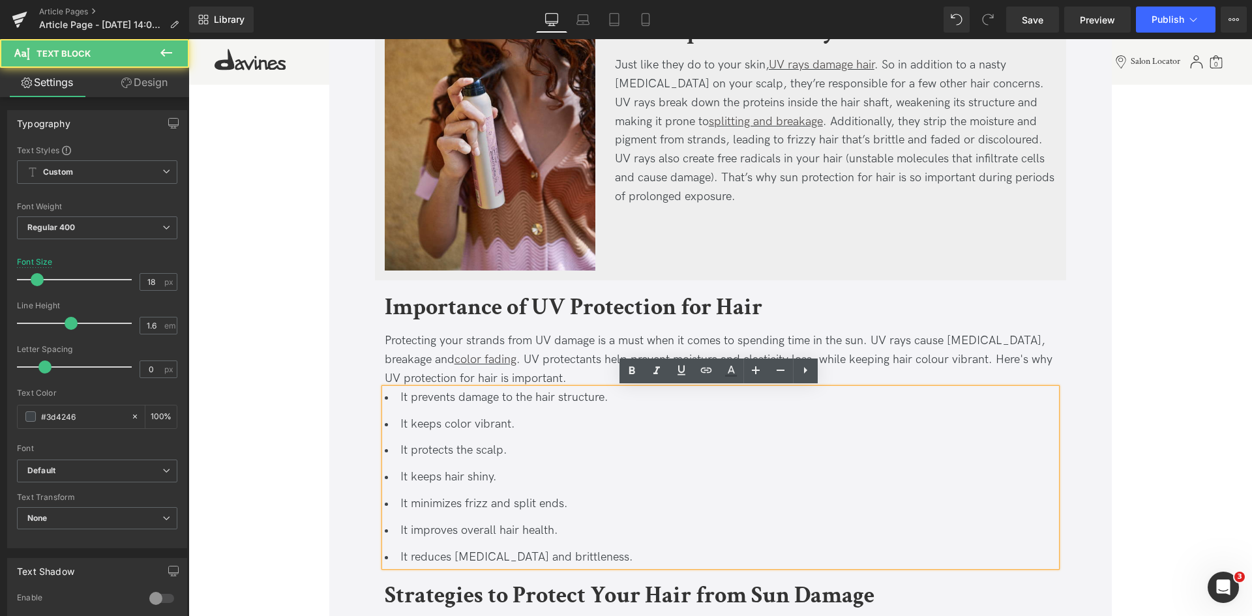
click at [467, 426] on li "It keeps color vibrant." at bounding box center [721, 424] width 672 height 19
click at [462, 424] on li "It keeps color vibrant." at bounding box center [721, 424] width 672 height 19
click at [469, 351] on div "Protecting your strands from UV damage is a must when it comes to spending time…" at bounding box center [721, 360] width 672 height 56
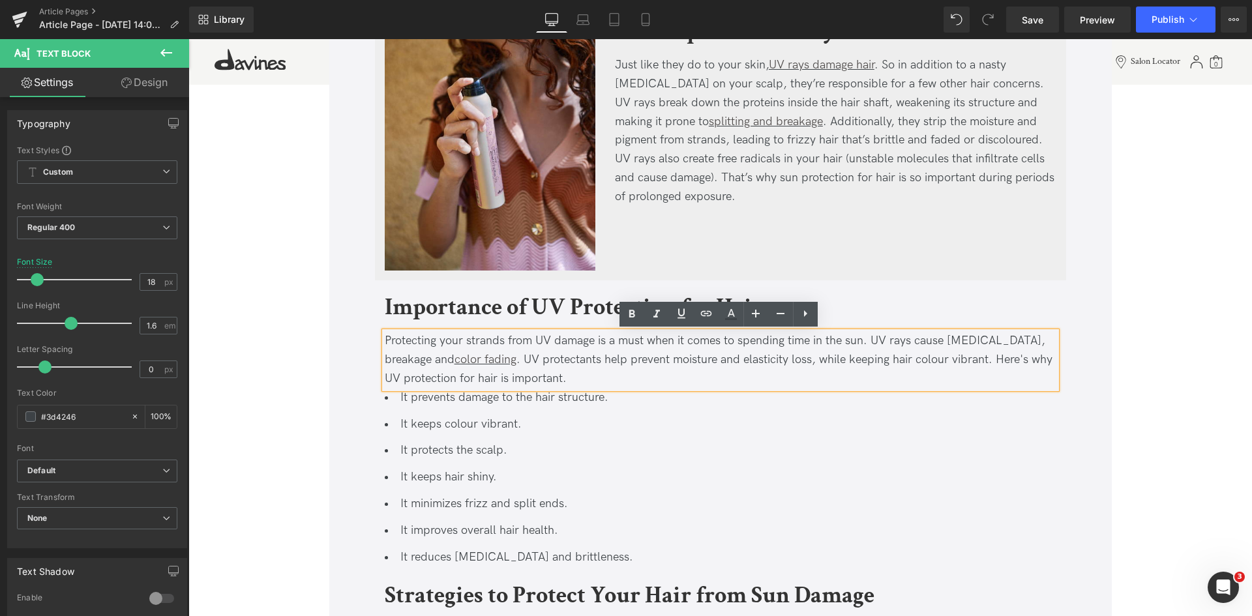
click at [429, 344] on div "Protecting your strands from UV damage is a must when it comes to spending time…" at bounding box center [721, 360] width 672 height 56
click at [454, 361] on link "color fading" at bounding box center [485, 360] width 62 height 14
click at [587, 349] on div "Protecting your strands from UV damage is a must when it comes to spending time…" at bounding box center [721, 360] width 672 height 56
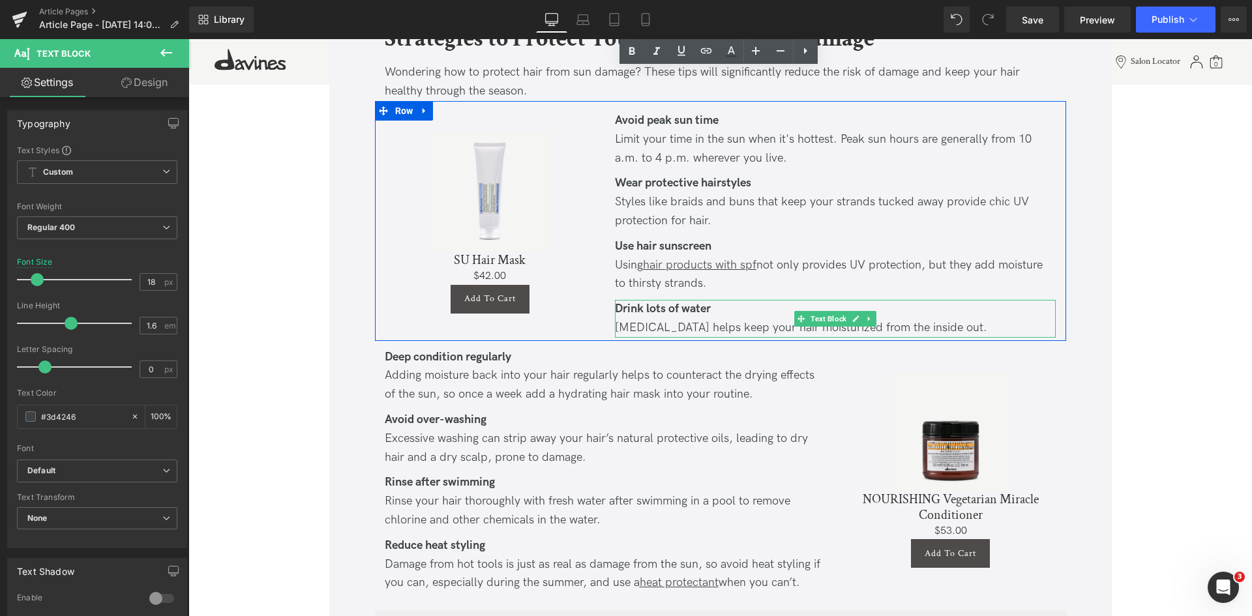
click at [854, 331] on div "[MEDICAL_DATA] helps keep your hair moisturized from the inside out." at bounding box center [835, 328] width 441 height 19
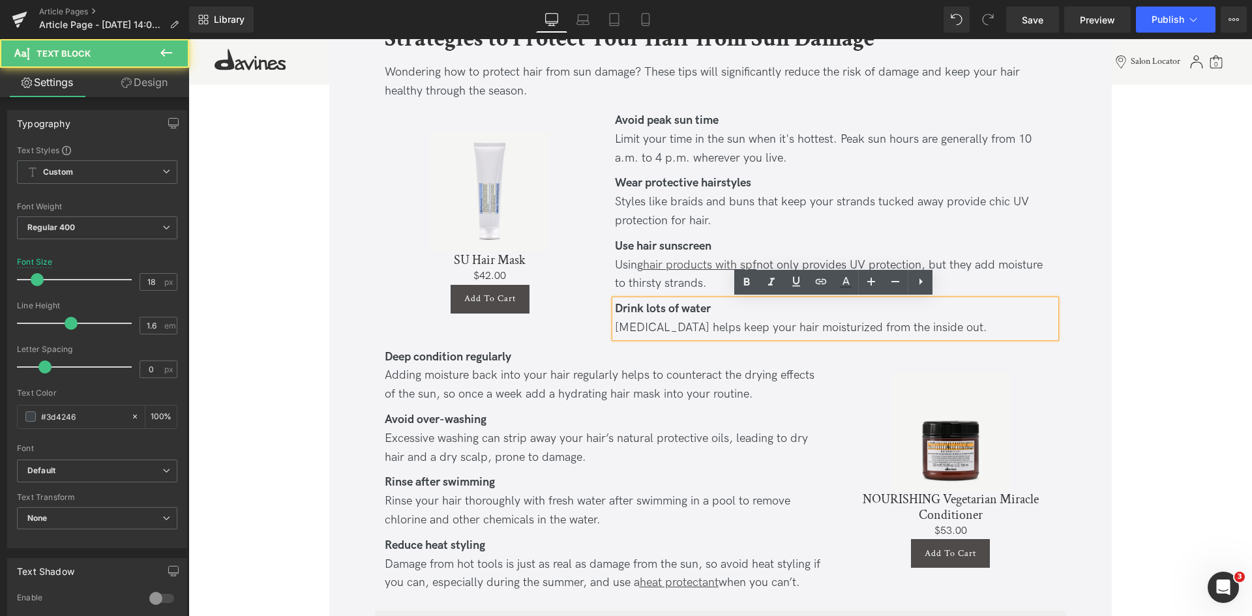
click at [859, 331] on div "[MEDICAL_DATA] helps keep your hair moisturized from the inside out." at bounding box center [835, 328] width 441 height 19
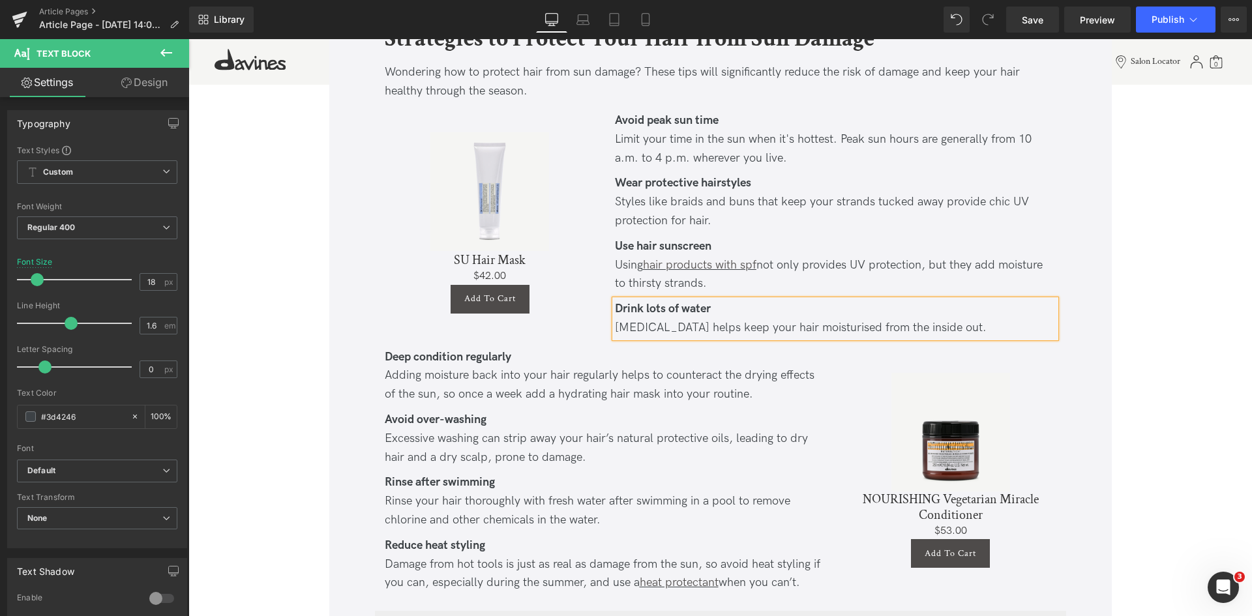
scroll to position [1670, 0]
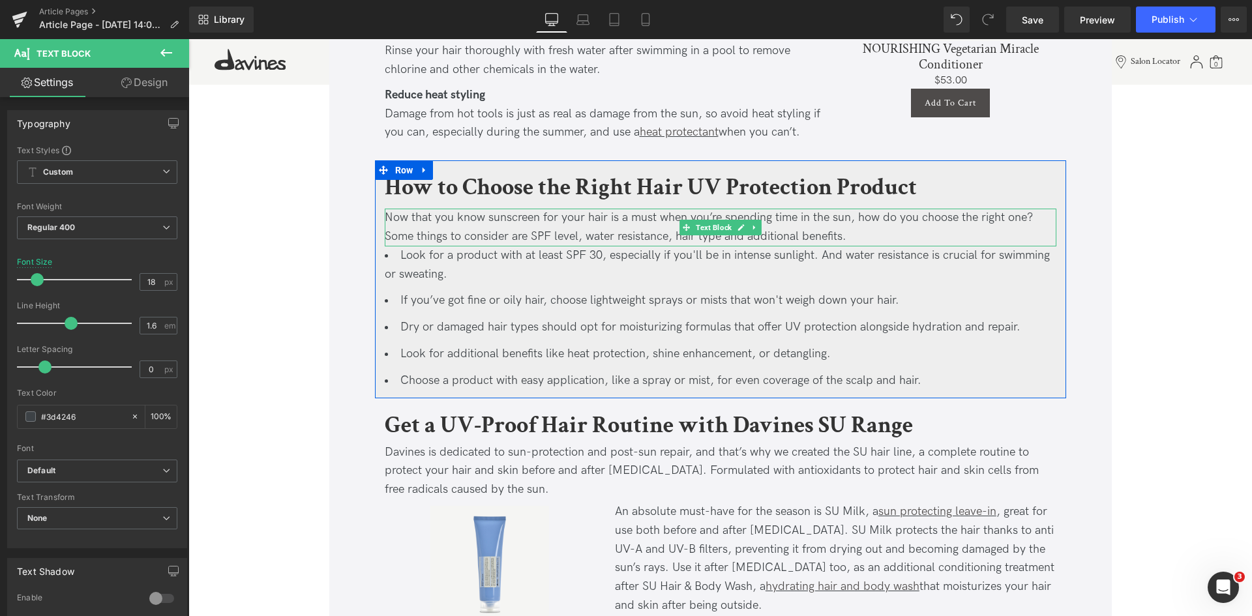
click at [675, 334] on span "Dry or damaged hair types should opt for moisturizing formulas that offer UV pr…" at bounding box center [710, 327] width 620 height 14
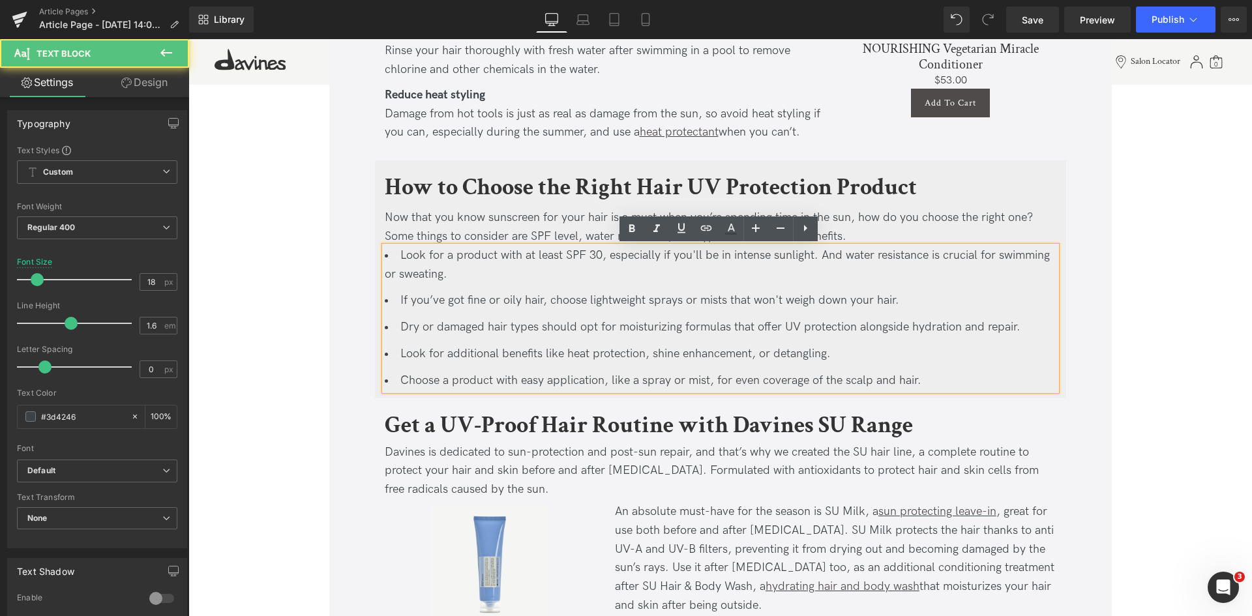
click at [656, 323] on span "Dry or damaged hair types should opt for moisturizing formulas that offer UV pr…" at bounding box center [710, 327] width 620 height 14
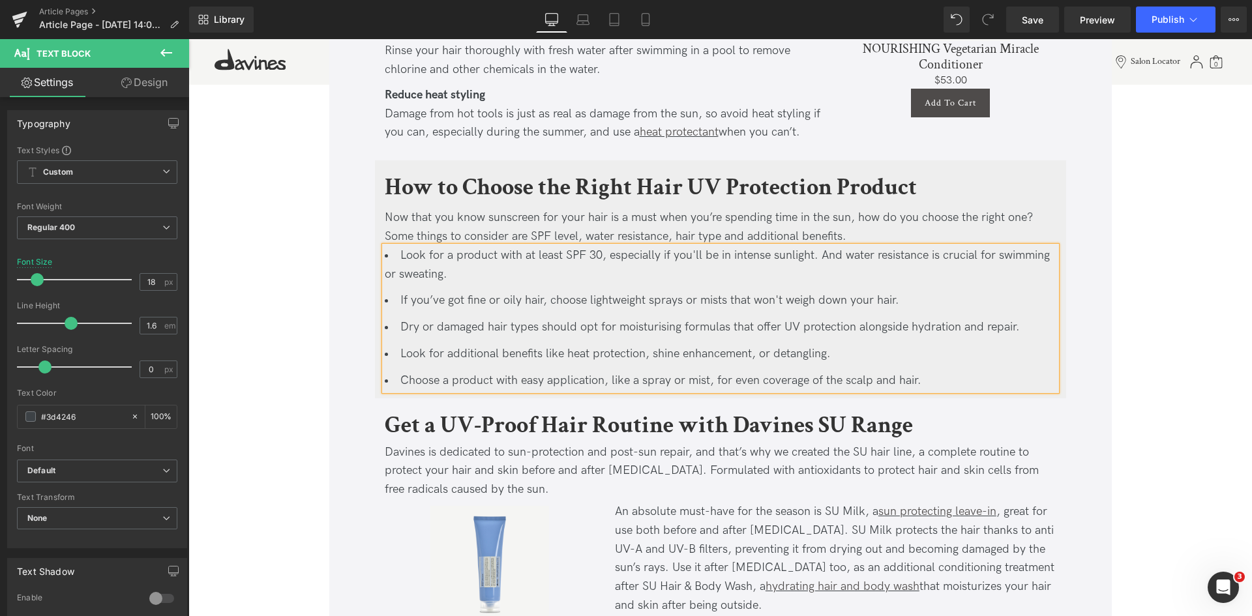
click at [815, 494] on div "Davines is dedicated to sun-protection and post-sun repair, and that’s why we c…" at bounding box center [721, 471] width 672 height 56
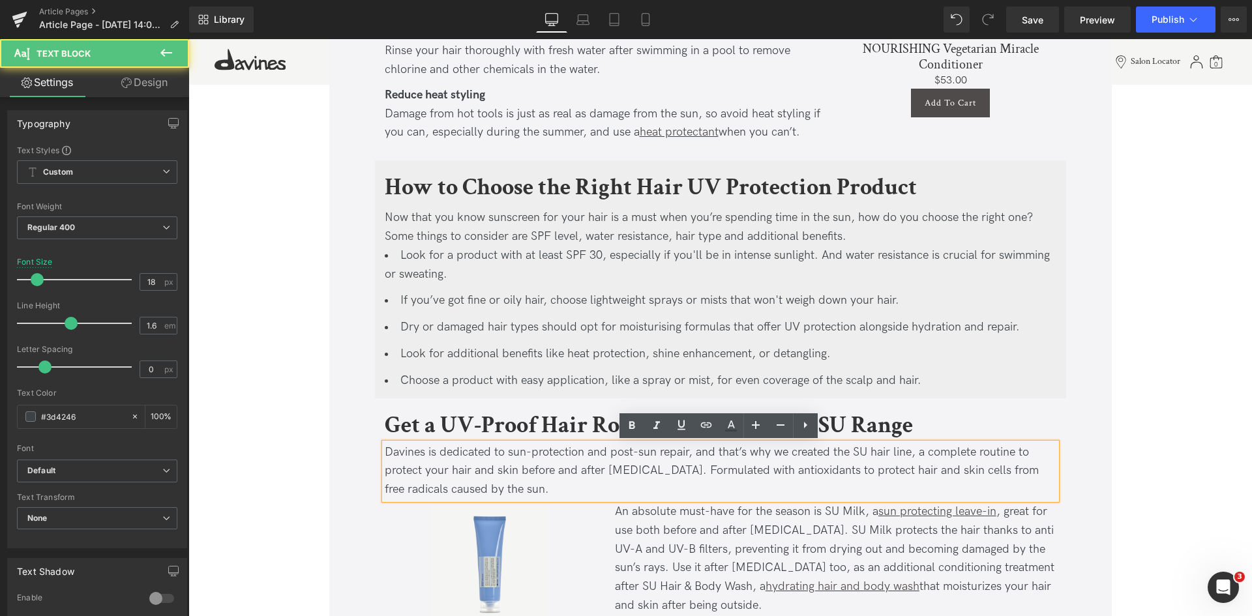
click at [936, 565] on span ", great for use both before and after [MEDICAL_DATA]. SU Milk protects the hair…" at bounding box center [834, 549] width 439 height 89
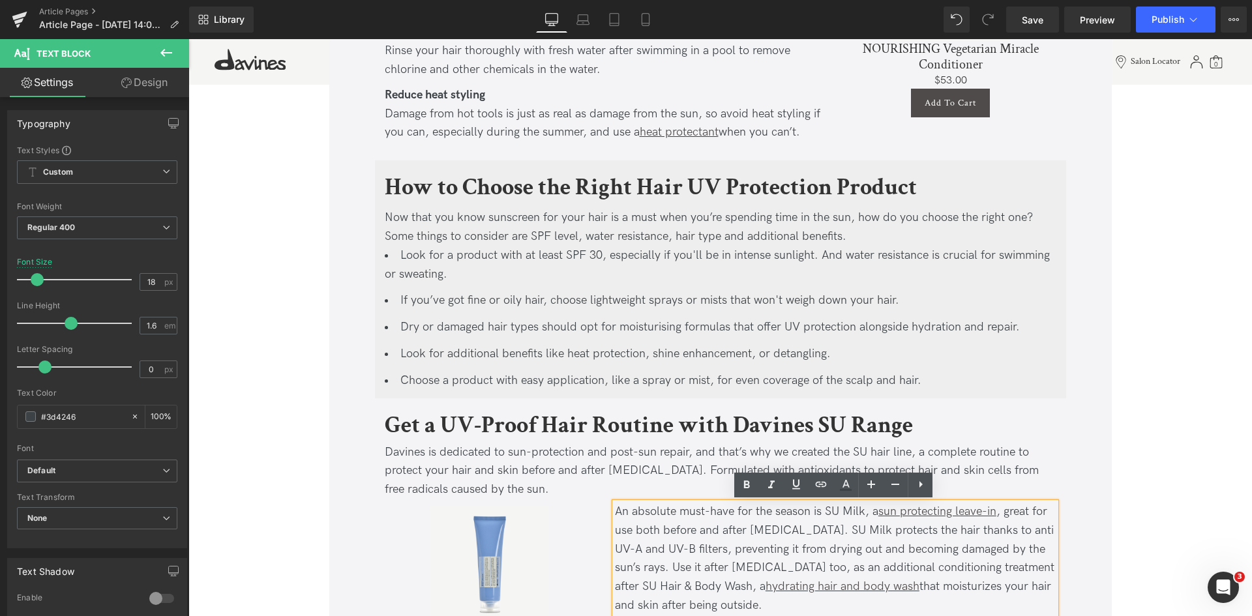
click at [947, 589] on span "that moisturizes your hair and skin after being outside." at bounding box center [833, 596] width 436 height 33
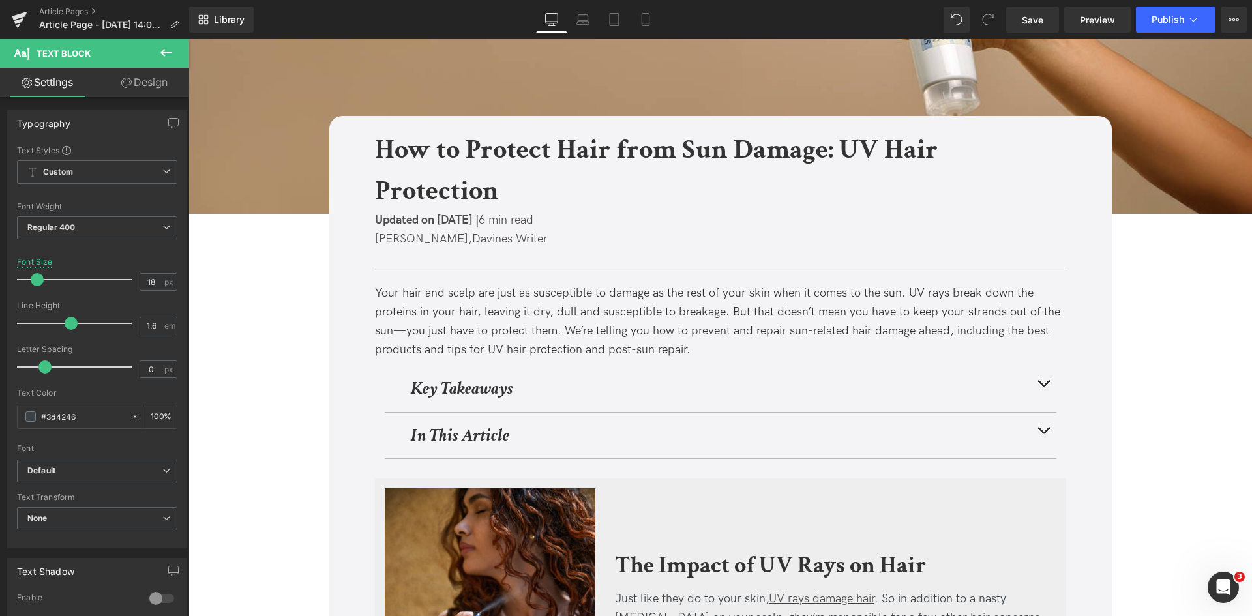
scroll to position [128, 0]
click at [1044, 426] on button "button" at bounding box center [1043, 436] width 26 height 46
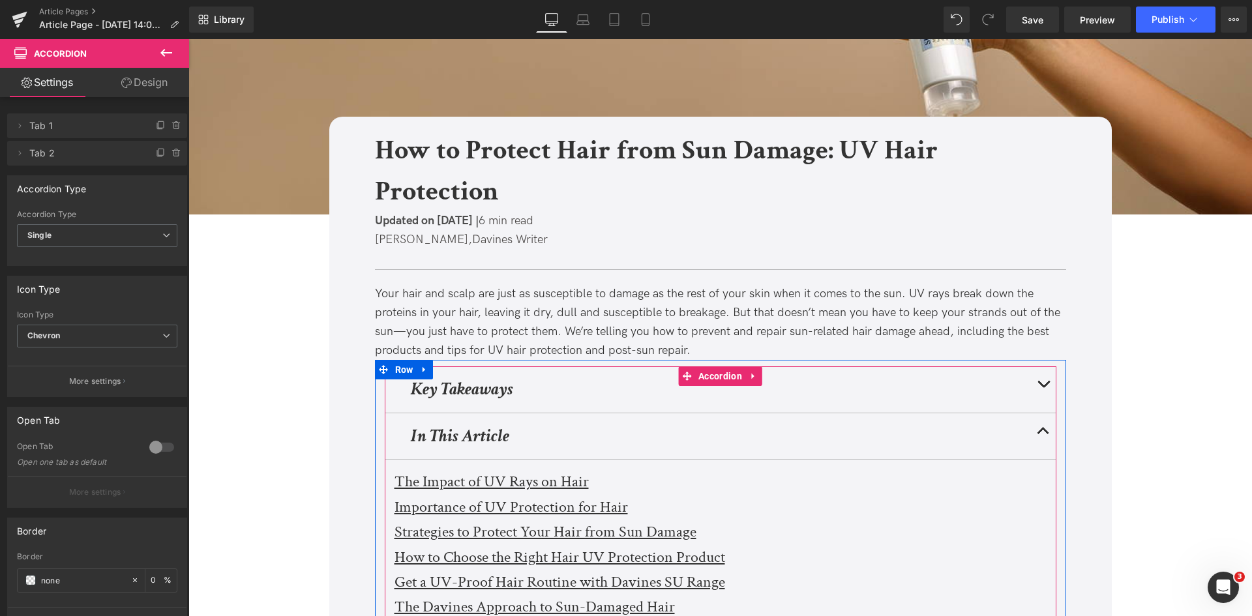
click at [1042, 378] on button "button" at bounding box center [1043, 389] width 26 height 46
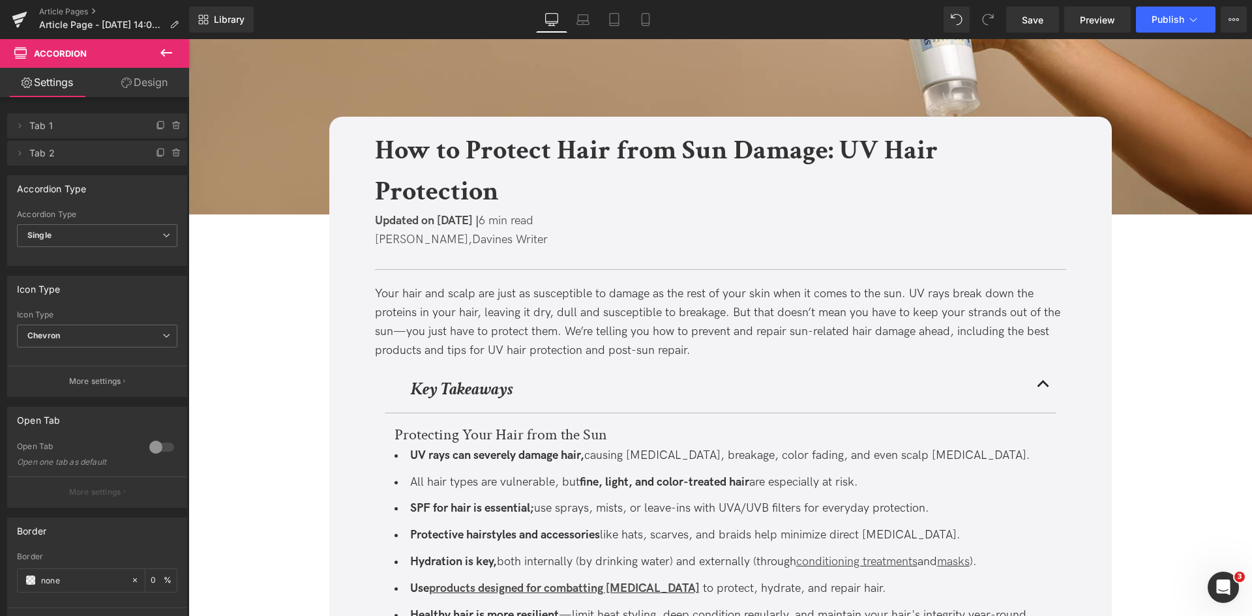
click at [755, 462] on li "UV rays can severely damage hair, causing [MEDICAL_DATA], breakage, color fadin…" at bounding box center [720, 456] width 652 height 19
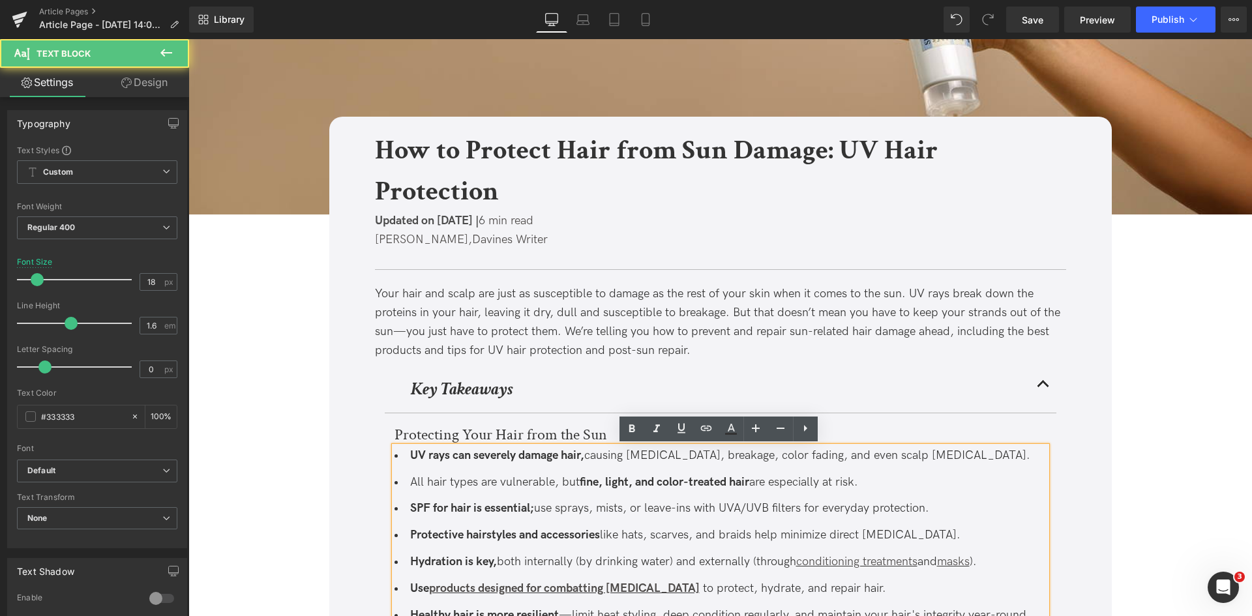
click at [751, 452] on li "UV rays can severely damage hair, causing [MEDICAL_DATA], breakage, color fadin…" at bounding box center [720, 456] width 652 height 19
click at [677, 484] on strong "fine, light, and color-treated hair" at bounding box center [665, 482] width 170 height 14
click at [641, 20] on icon at bounding box center [645, 19] width 13 height 13
type input "16"
type input "100"
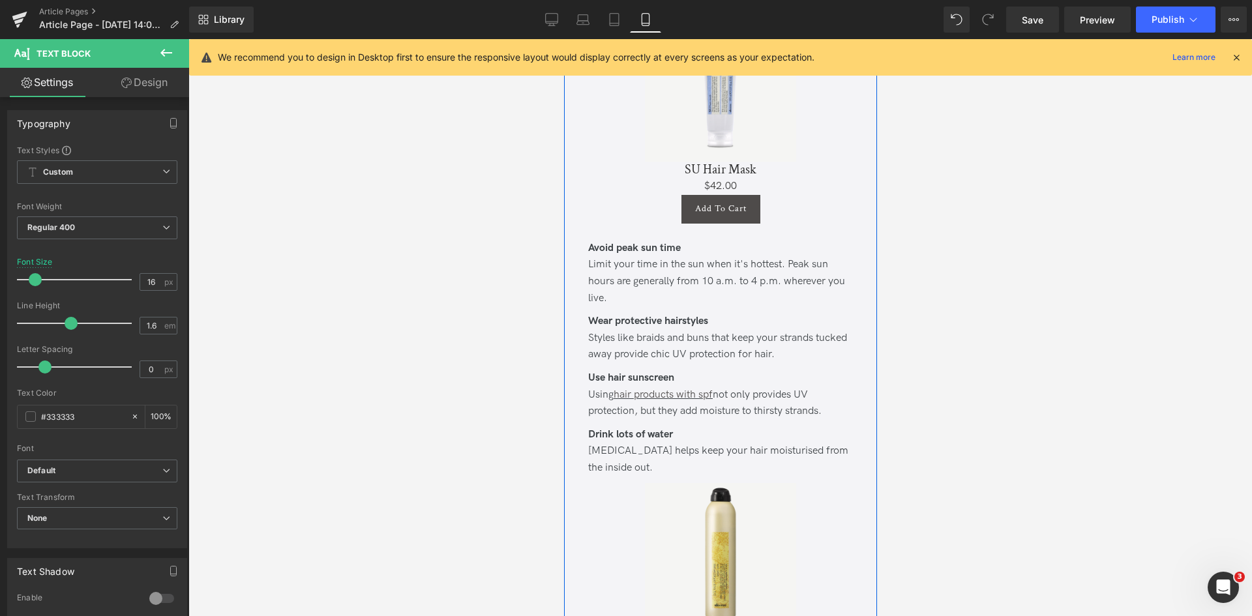
scroll to position [2050, 0]
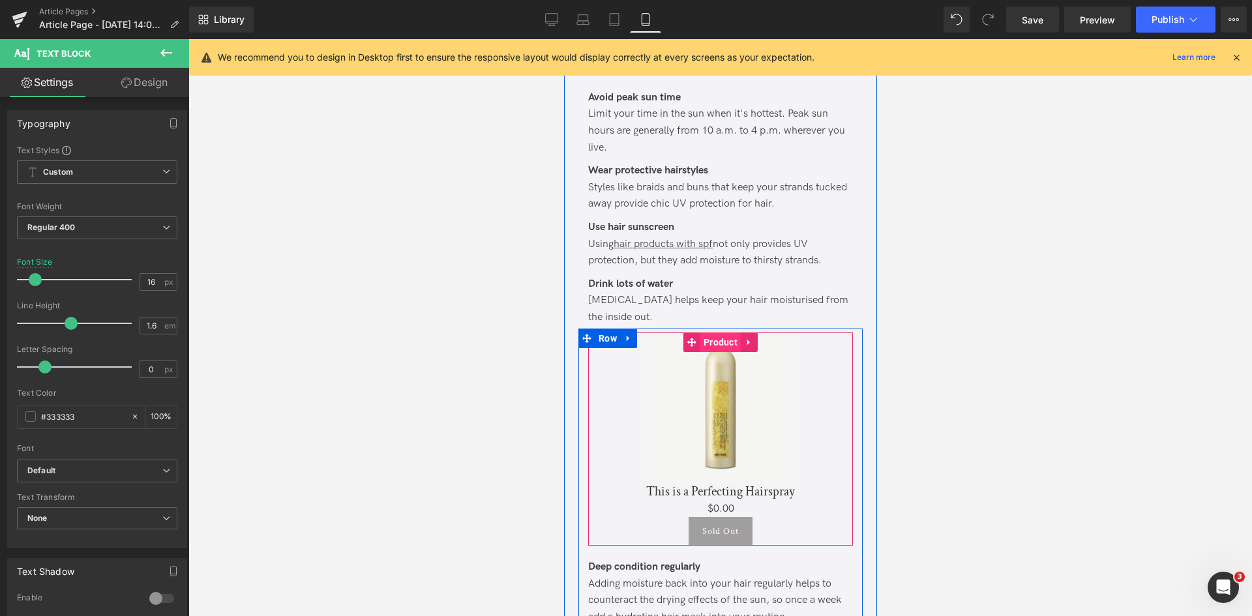
click at [720, 343] on span "Product" at bounding box center [720, 342] width 40 height 20
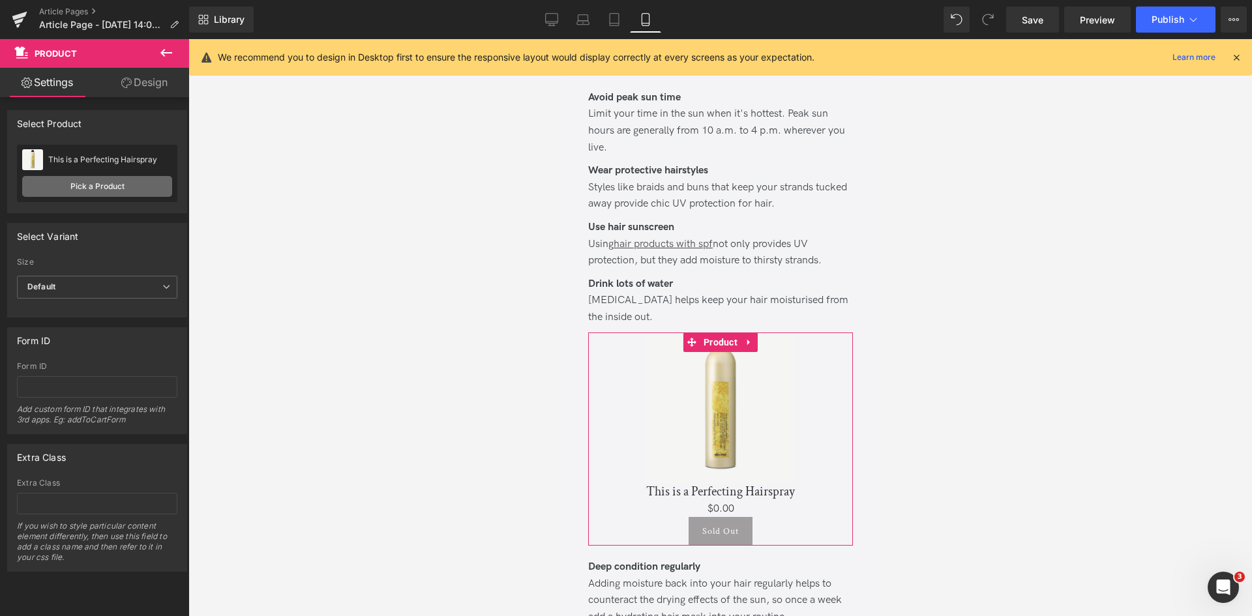
click at [115, 186] on link "Pick a Product" at bounding box center [97, 186] width 150 height 21
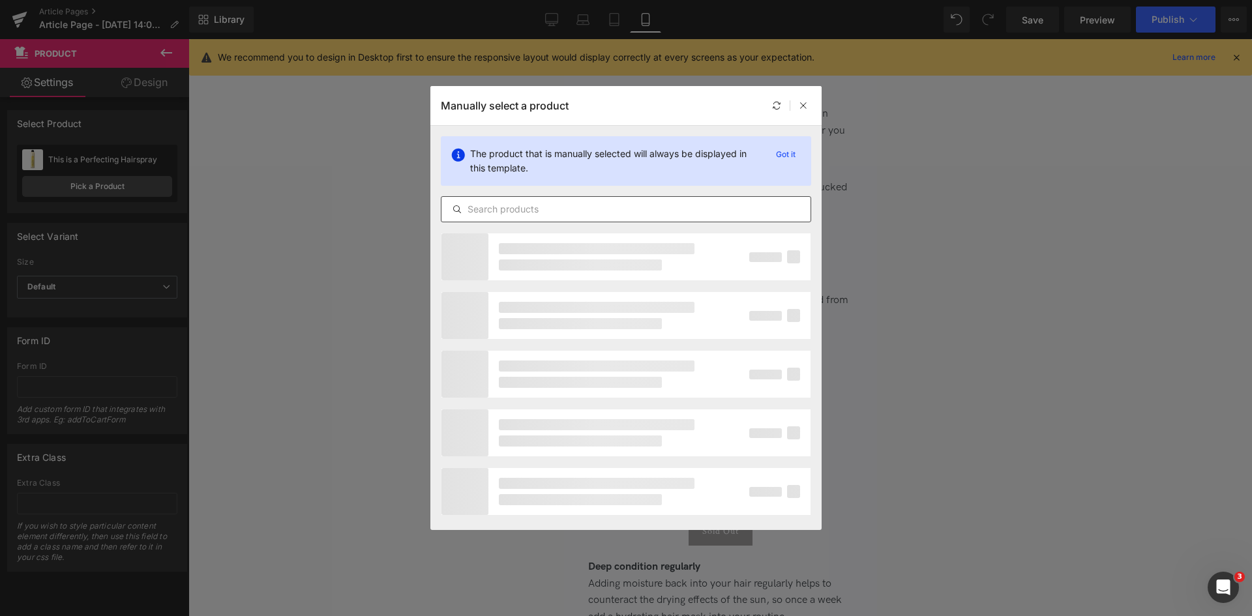
click at [635, 202] on input "text" at bounding box center [625, 209] width 369 height 16
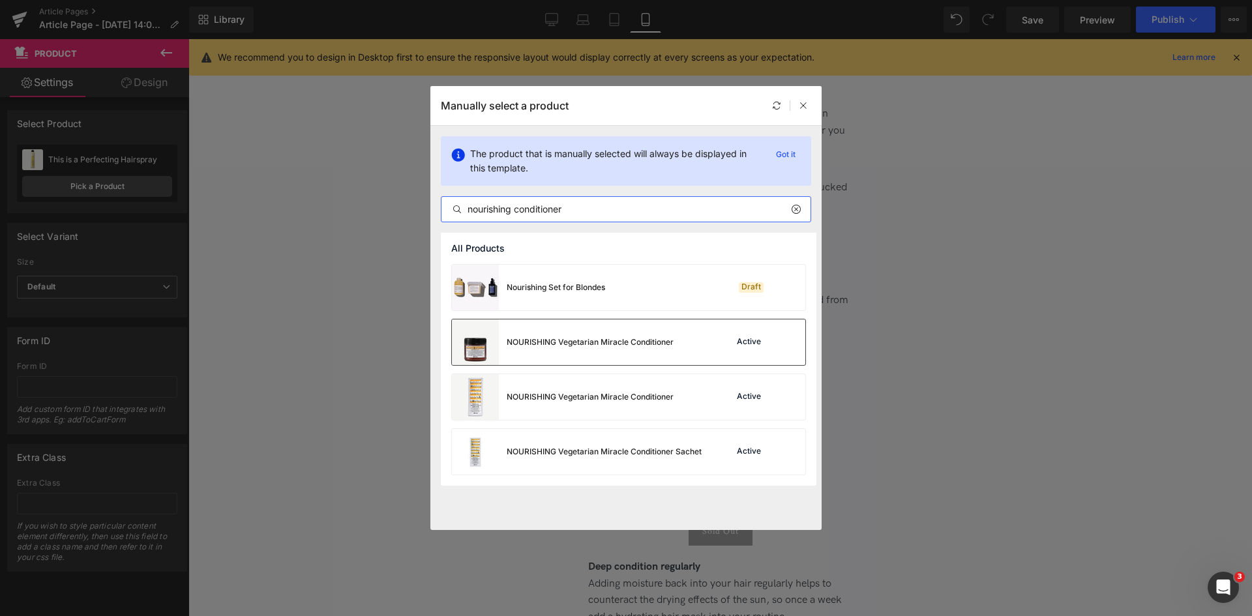
type input "nourishing conditioner"
click at [620, 337] on div "NOURISHING Vegetarian Miracle Conditioner" at bounding box center [590, 342] width 167 height 12
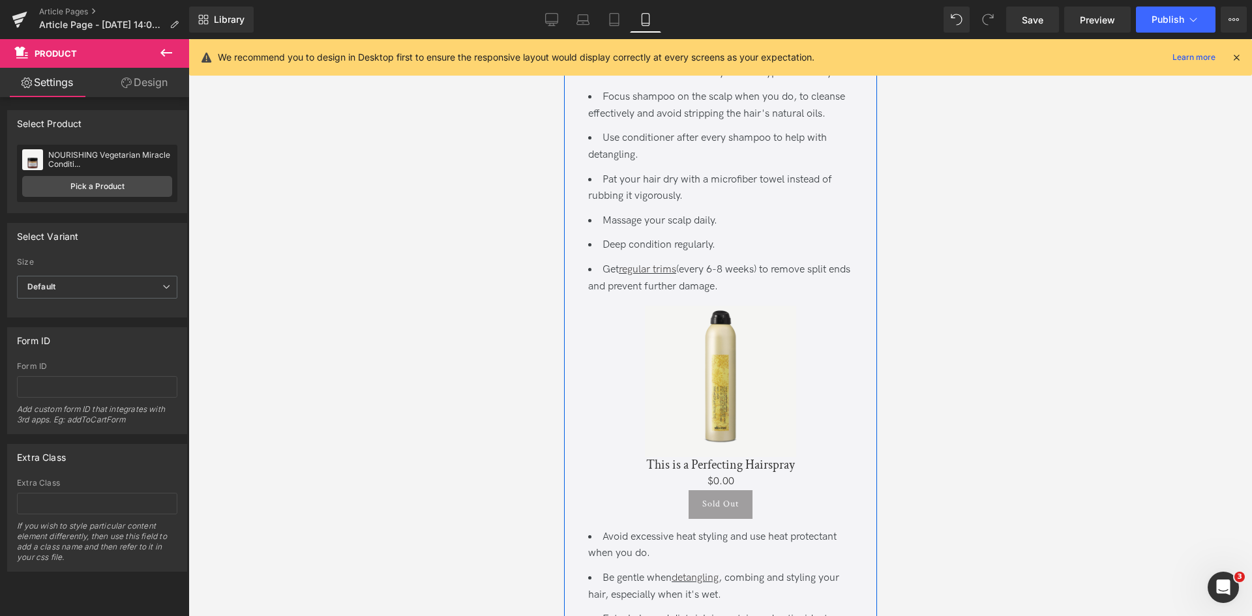
scroll to position [4558, 0]
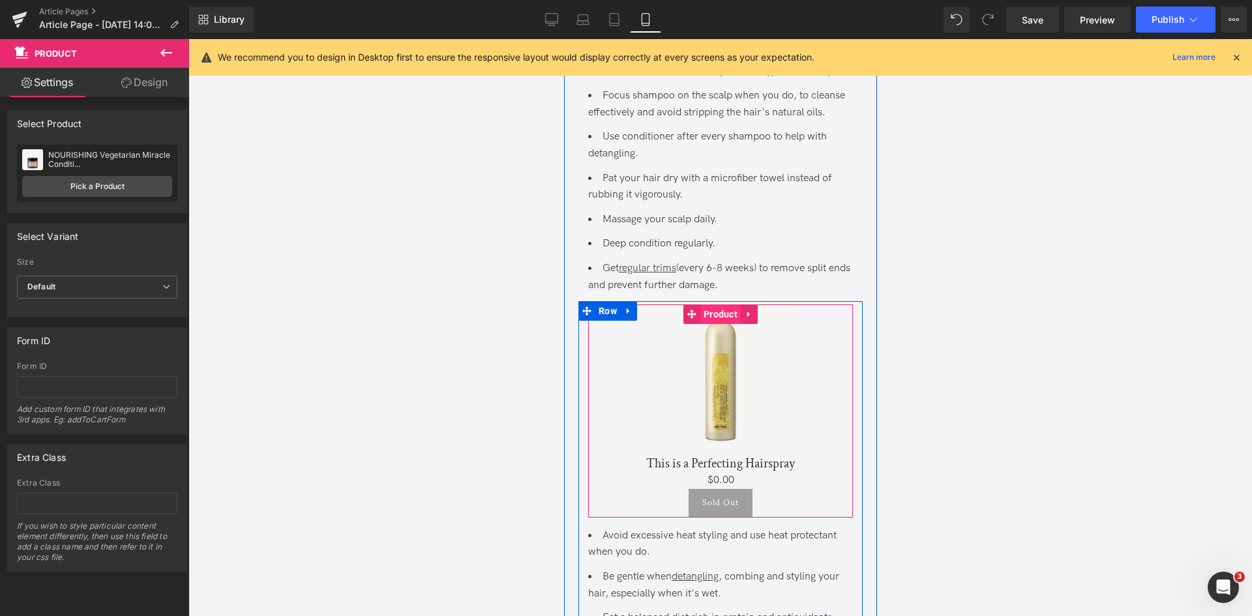
click at [714, 324] on span "Product" at bounding box center [720, 314] width 40 height 20
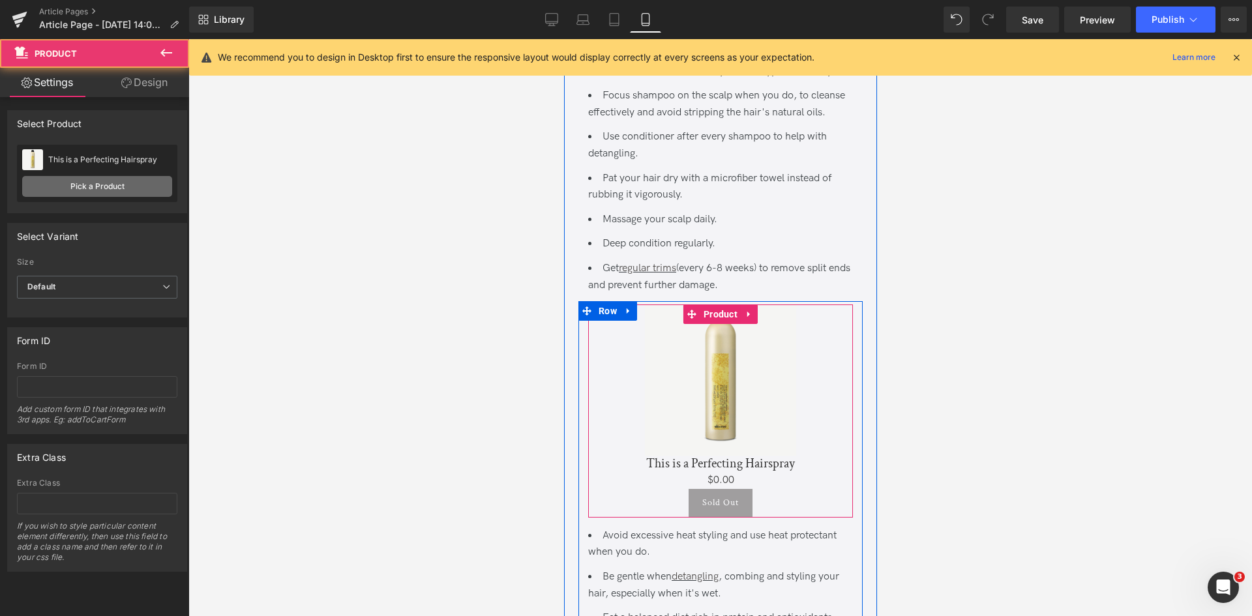
click at [88, 181] on link "Pick a Product" at bounding box center [97, 186] width 150 height 21
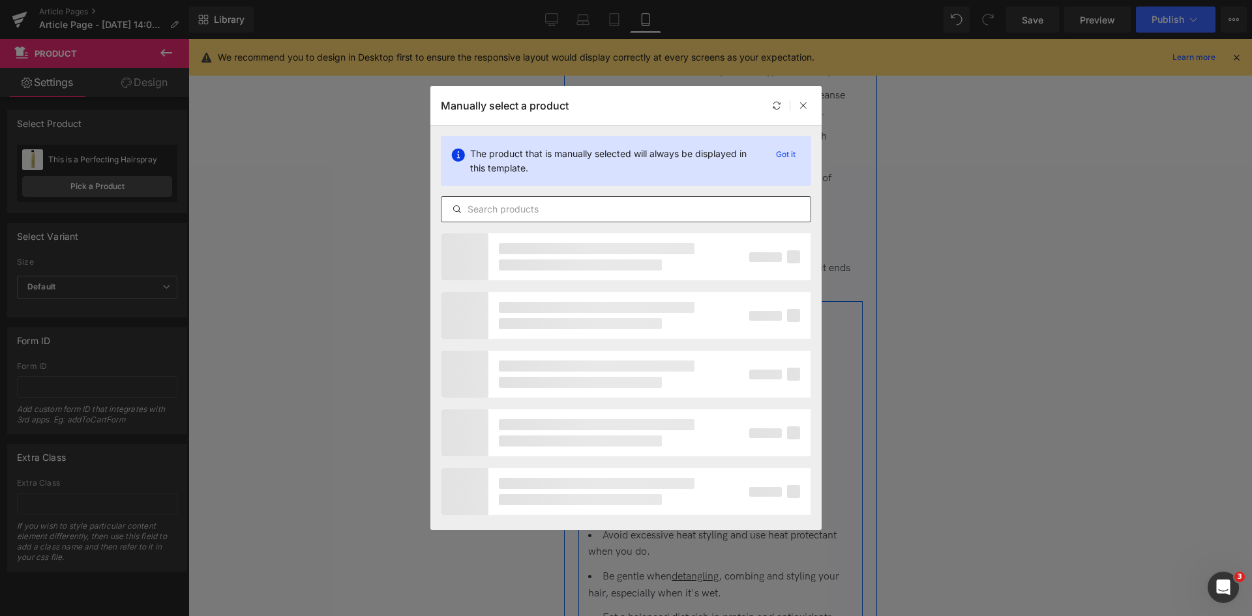
click at [637, 201] on div at bounding box center [626, 209] width 370 height 26
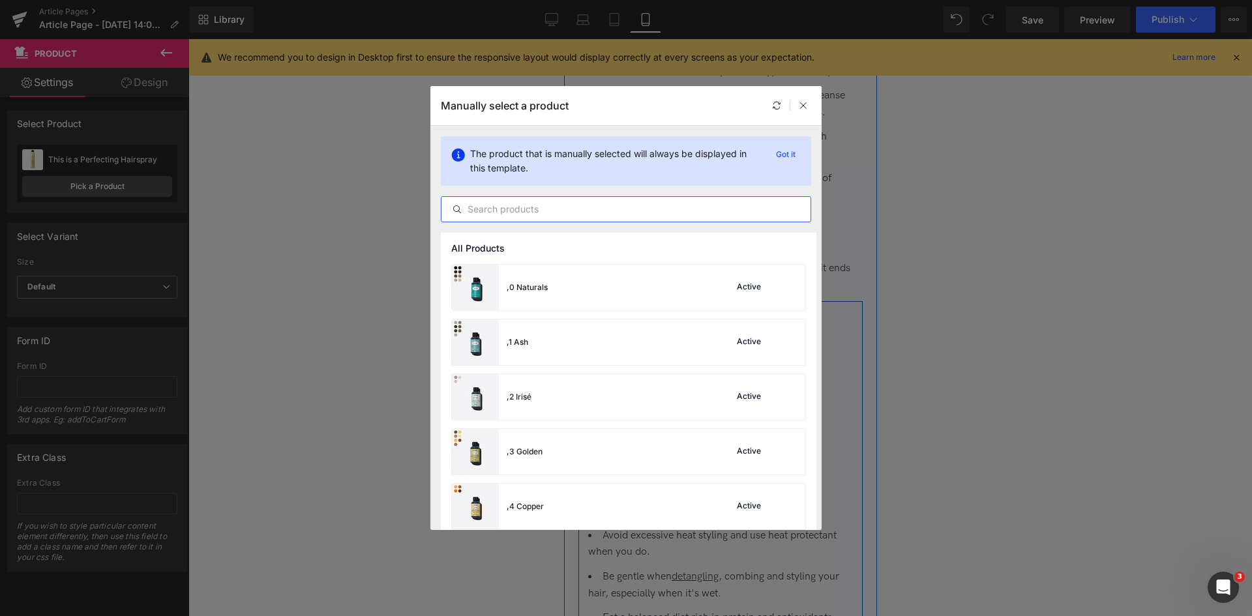
click at [647, 206] on input "text" at bounding box center [625, 209] width 369 height 16
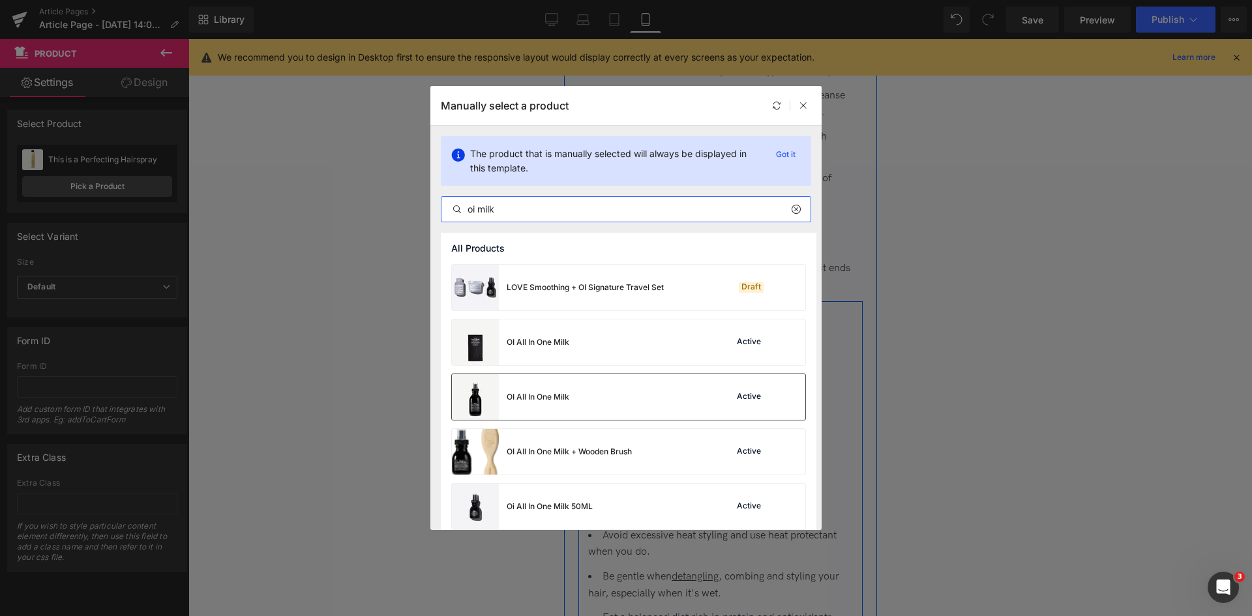
type input "oi milk"
click at [566, 399] on div "OI All In One Milk" at bounding box center [538, 397] width 63 height 12
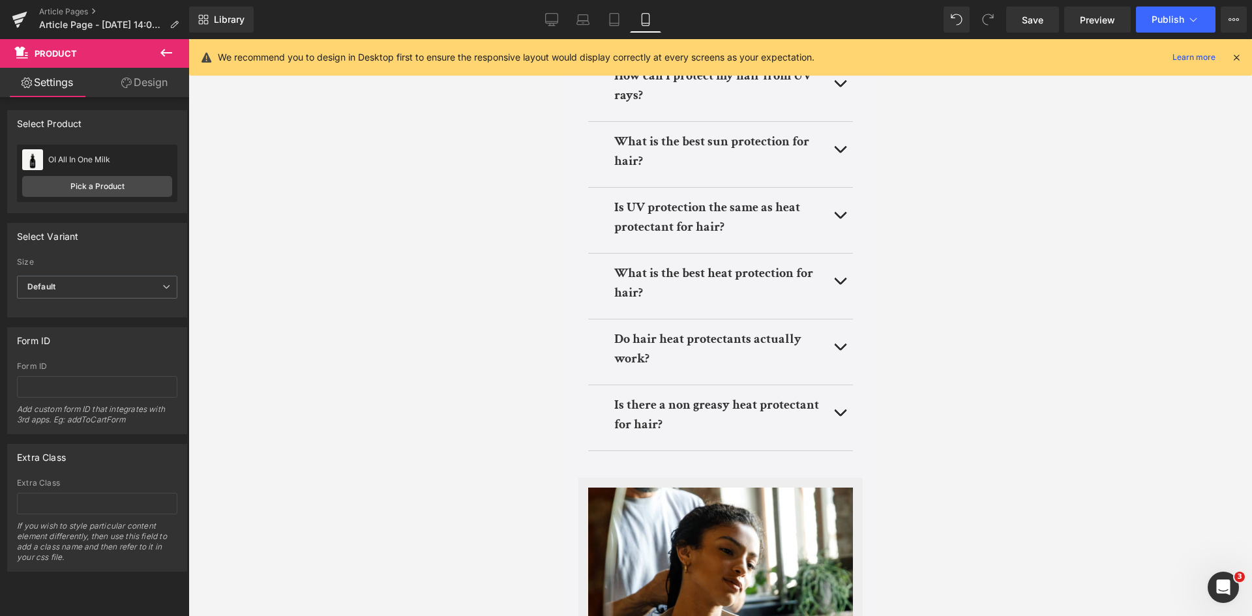
scroll to position [5285, 0]
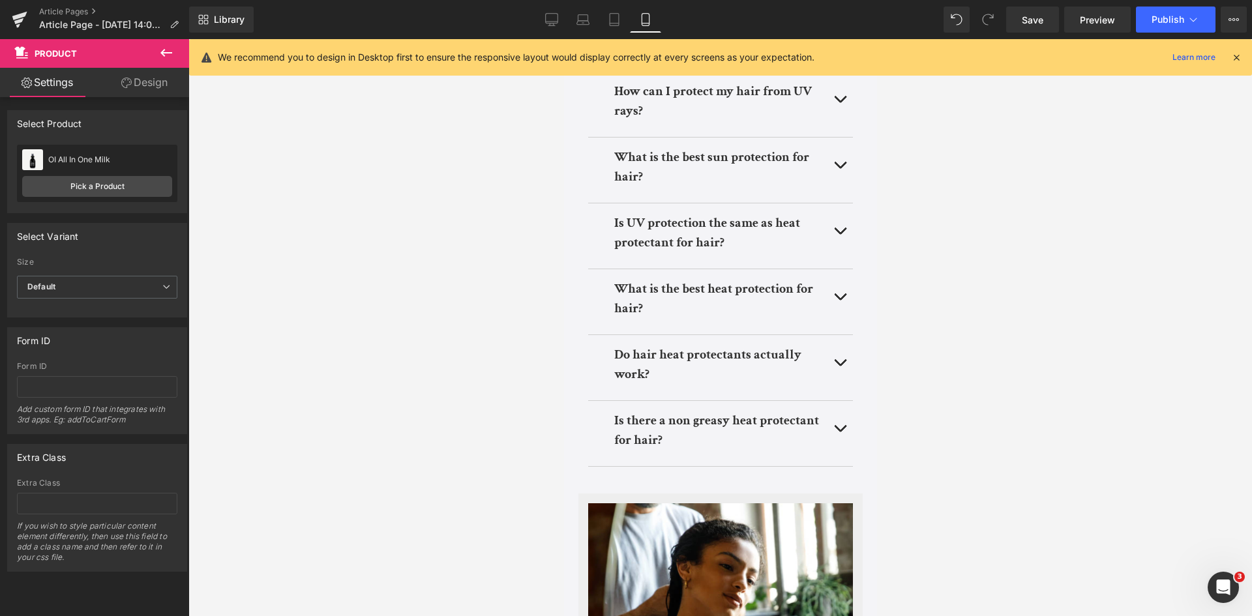
click at [831, 448] on button "button" at bounding box center [839, 433] width 26 height 65
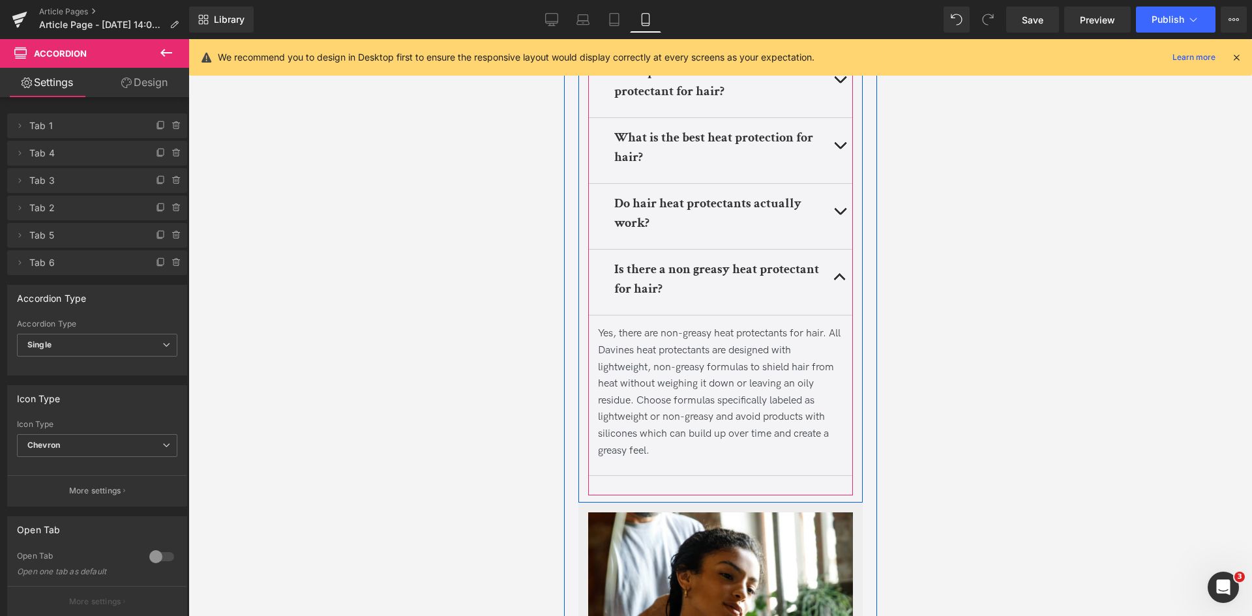
scroll to position [5446, 0]
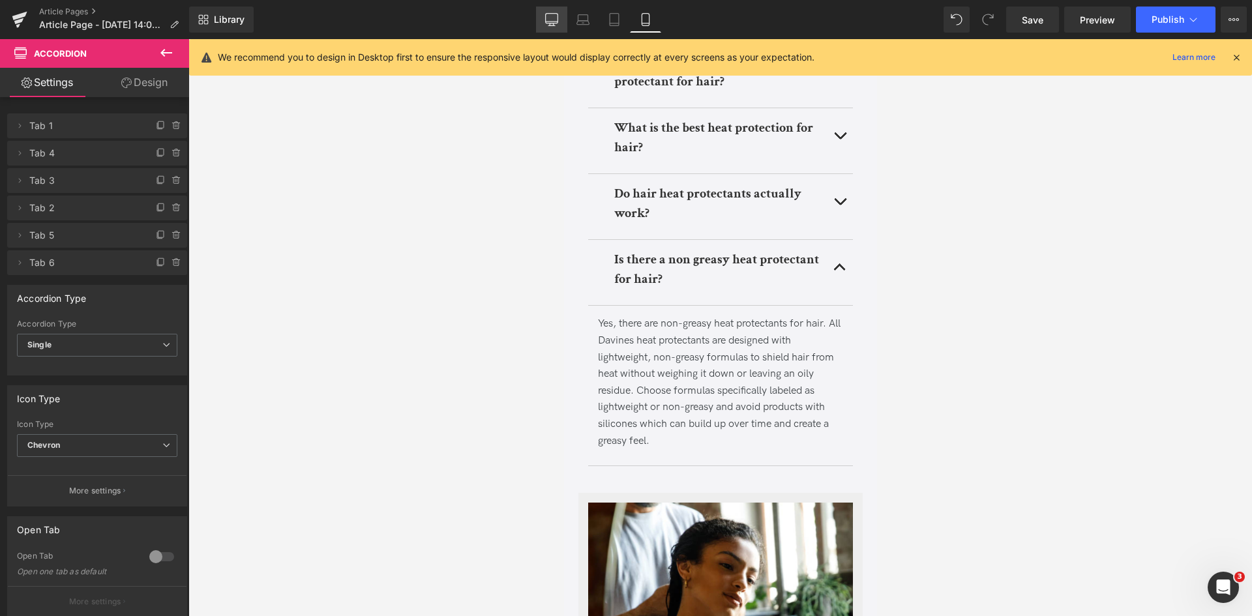
click at [548, 19] on icon at bounding box center [551, 19] width 13 height 13
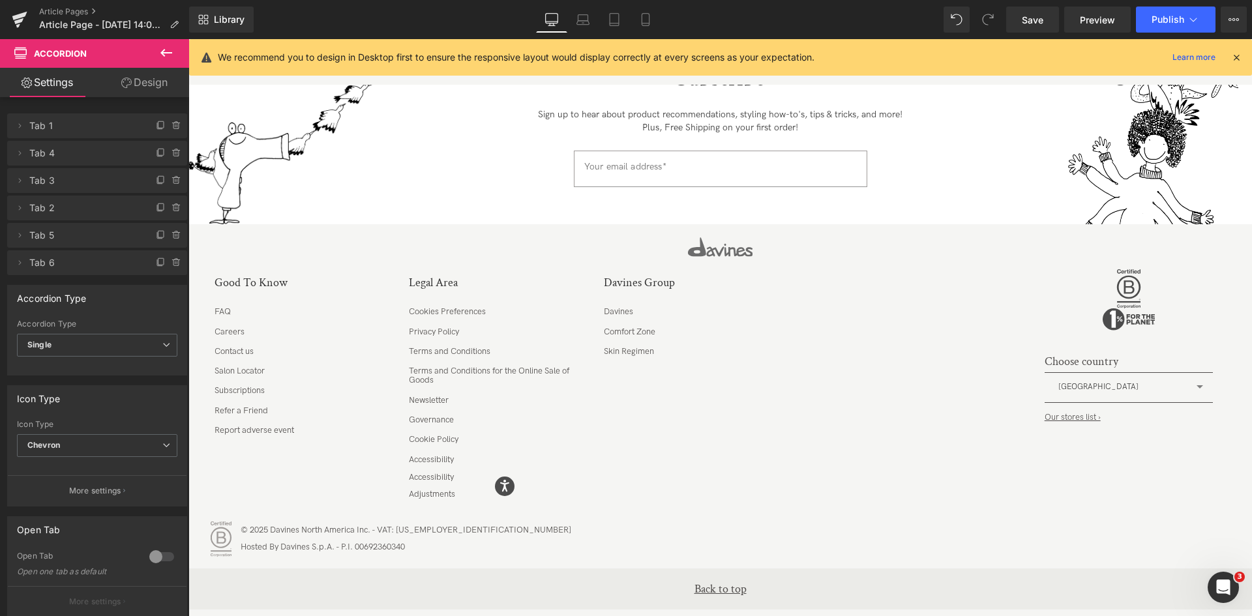
scroll to position [3137, 0]
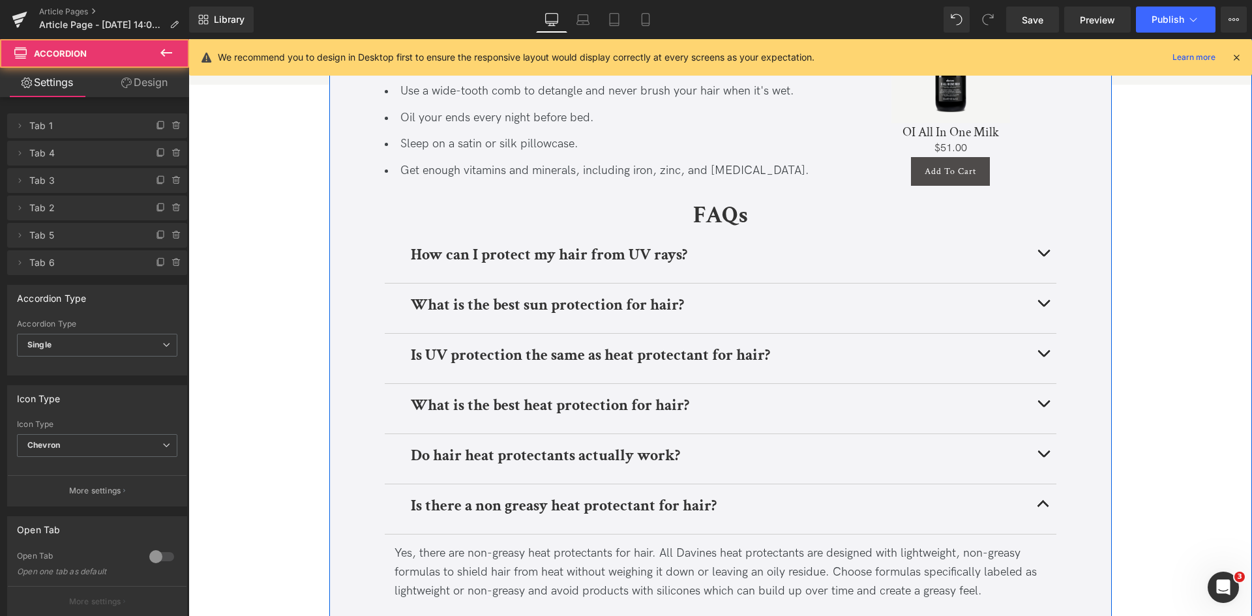
click at [1043, 457] on span "button" at bounding box center [1043, 457] width 0 height 0
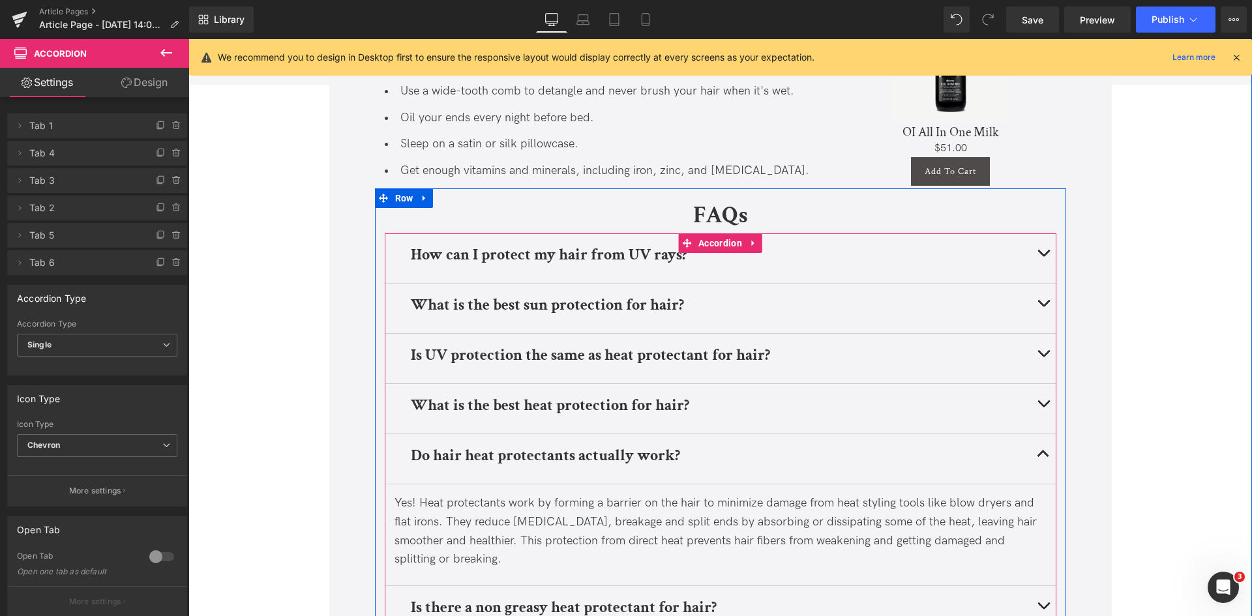
click at [1033, 427] on button "button" at bounding box center [1043, 409] width 26 height 50
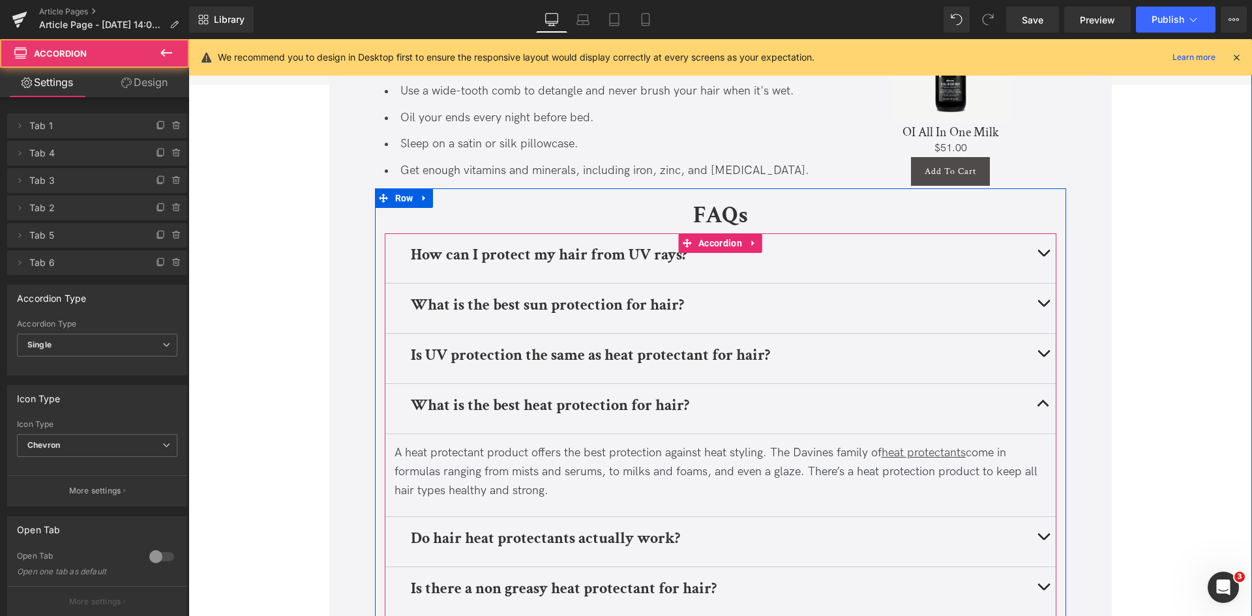
click at [1037, 372] on button "button" at bounding box center [1043, 359] width 26 height 50
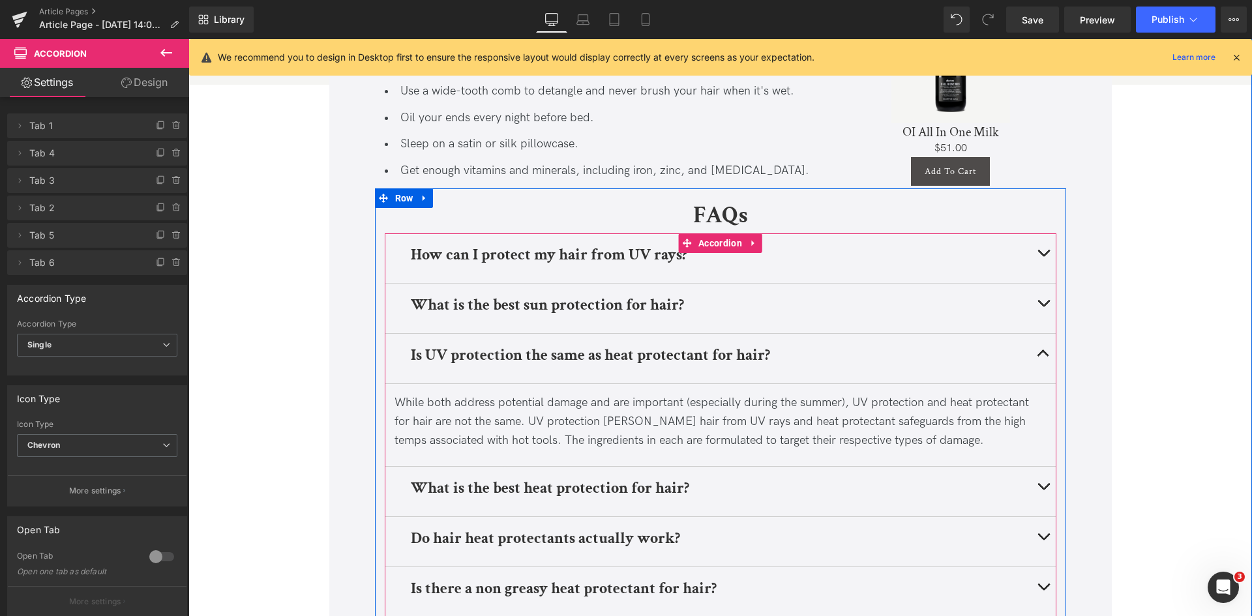
click at [1033, 318] on button "button" at bounding box center [1043, 309] width 26 height 50
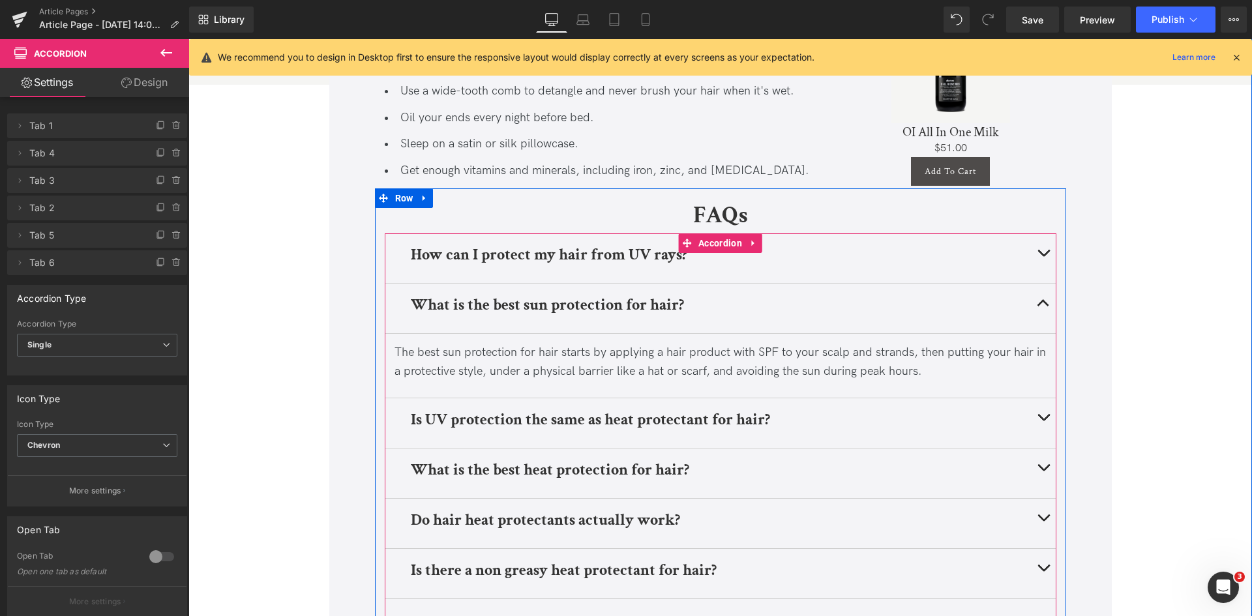
click at [1036, 282] on button "button" at bounding box center [1043, 258] width 26 height 50
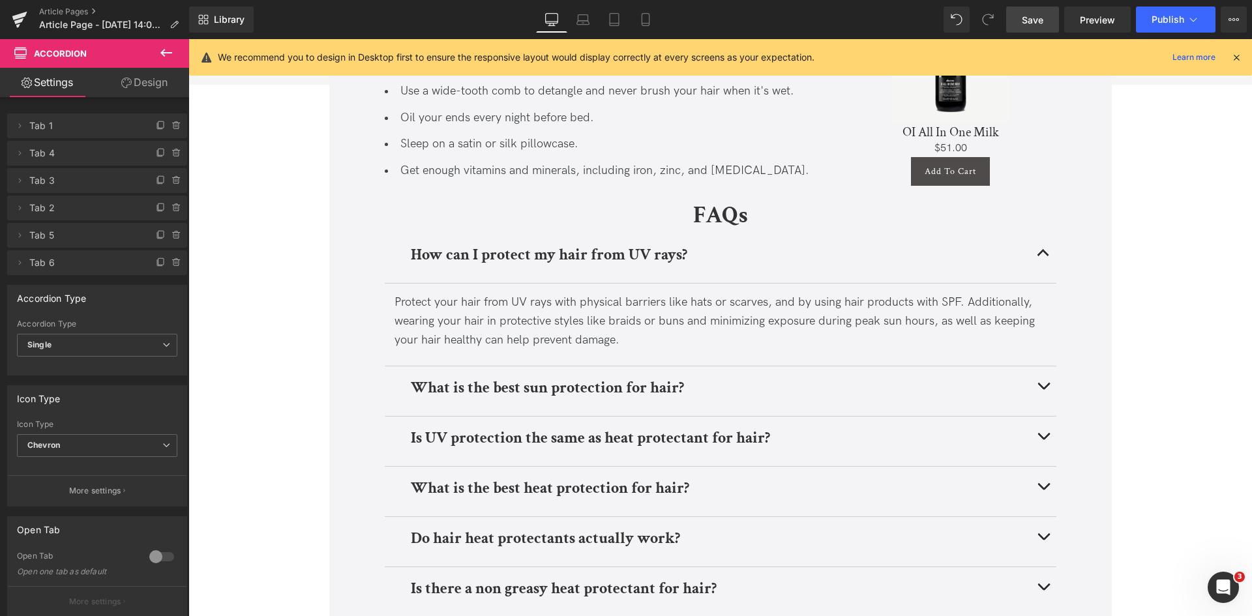
click at [1036, 12] on link "Save" at bounding box center [1032, 20] width 53 height 26
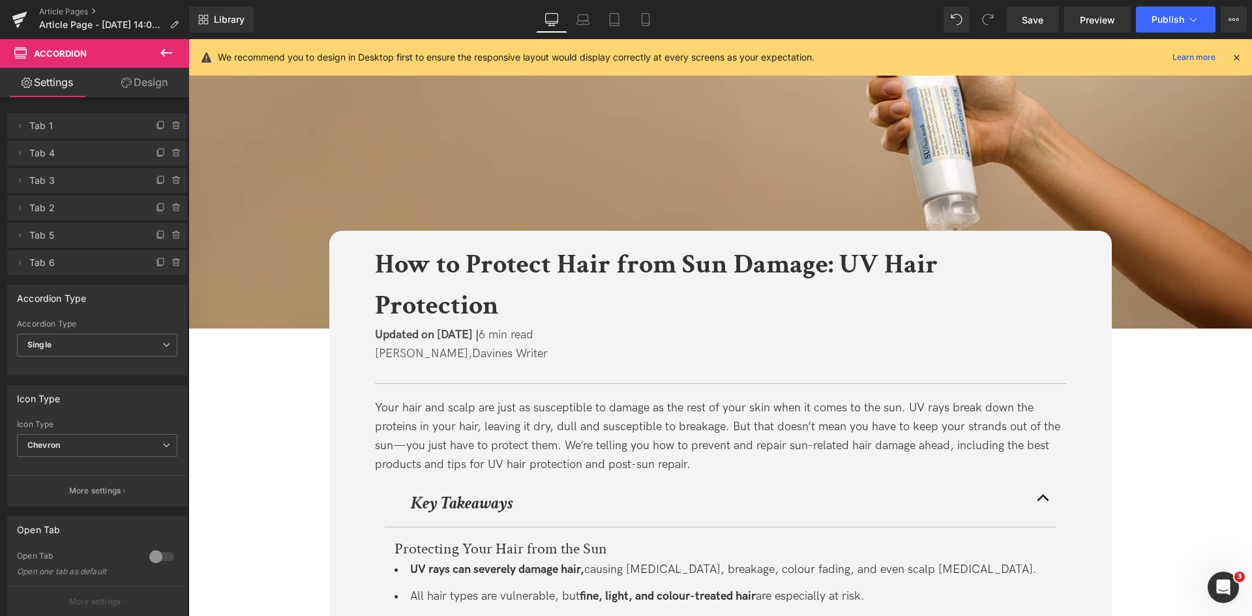
scroll to position [0, 0]
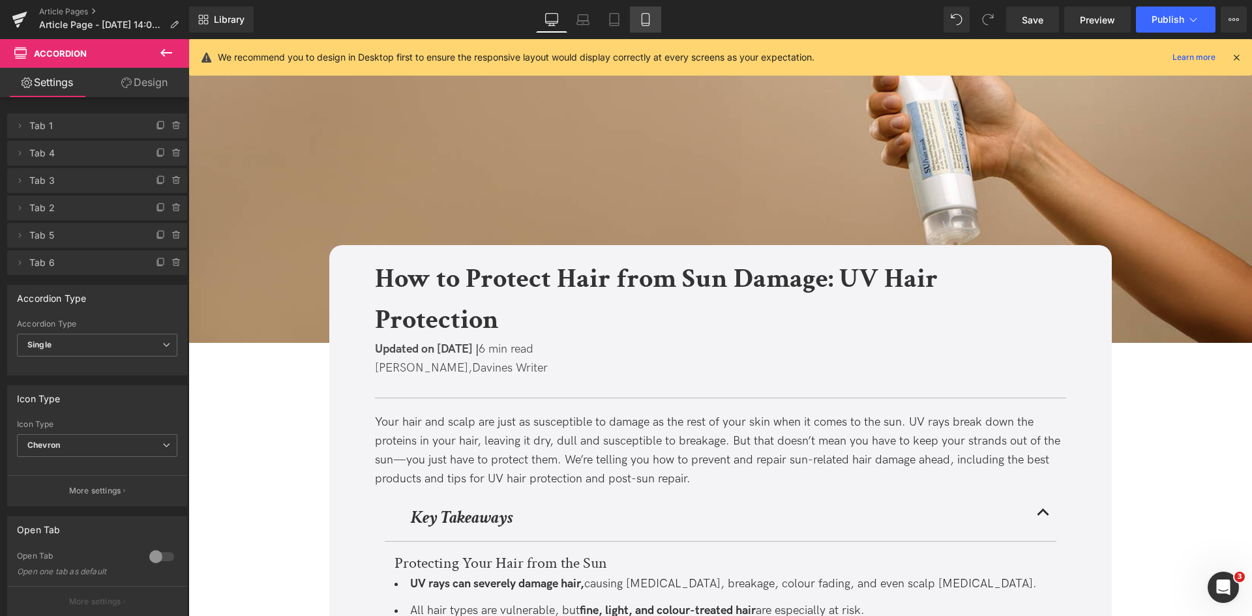
click at [643, 24] on icon at bounding box center [645, 19] width 13 height 13
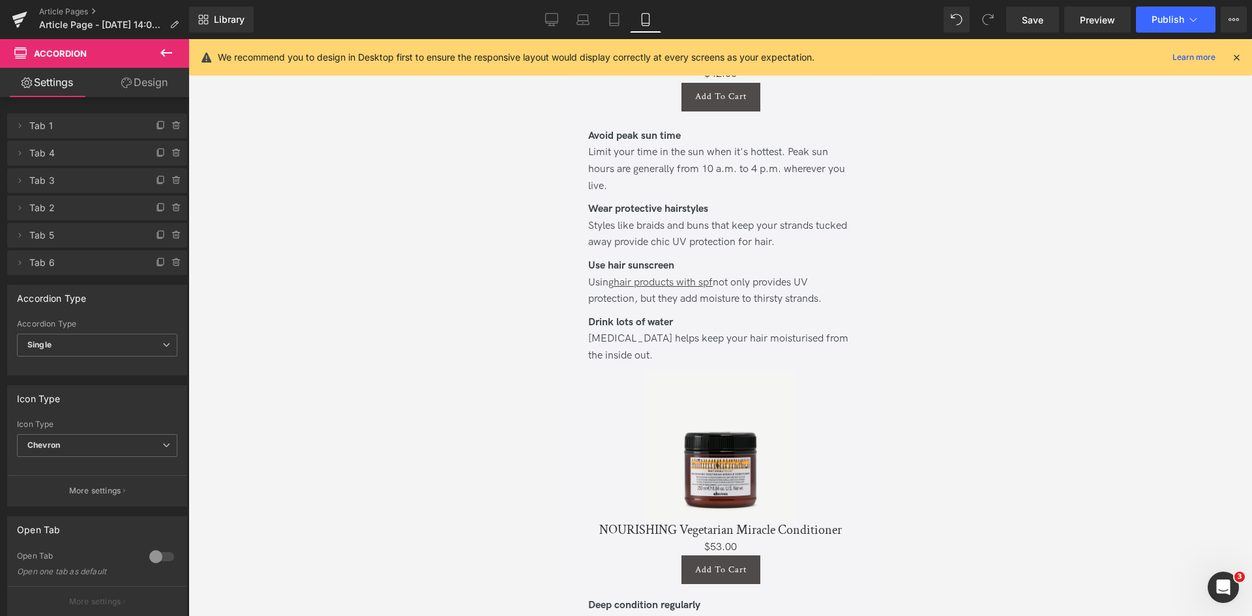
scroll to position [2011, 0]
drag, startPoint x: 1023, startPoint y: 24, endPoint x: 216, endPoint y: 160, distance: 817.8
click at [1023, 24] on span "Save" at bounding box center [1033, 20] width 22 height 14
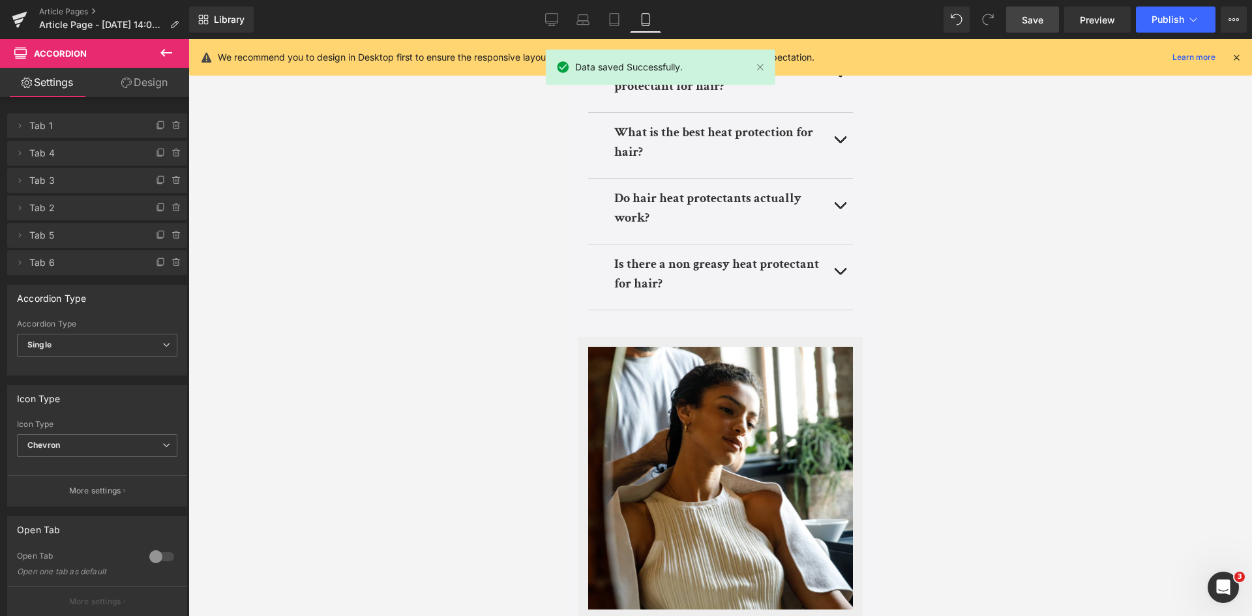
scroll to position [5569, 0]
click at [1160, 26] on button "Publish" at bounding box center [1176, 20] width 80 height 26
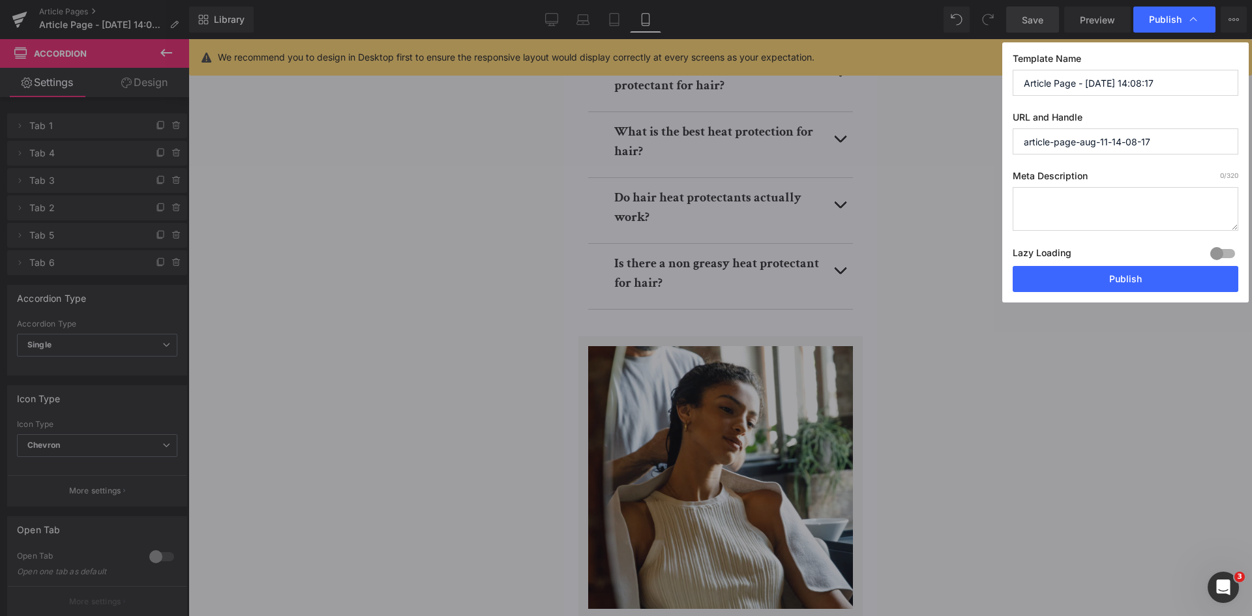
click at [1050, 81] on input "Article Page - [DATE] 14:08:17" at bounding box center [1125, 83] width 226 height 26
paste input "How to Protect Hair from Sun Damage: UV Hair Protection"
type input "How to Protect Hair from Sun Damage: UV Hair Protection"
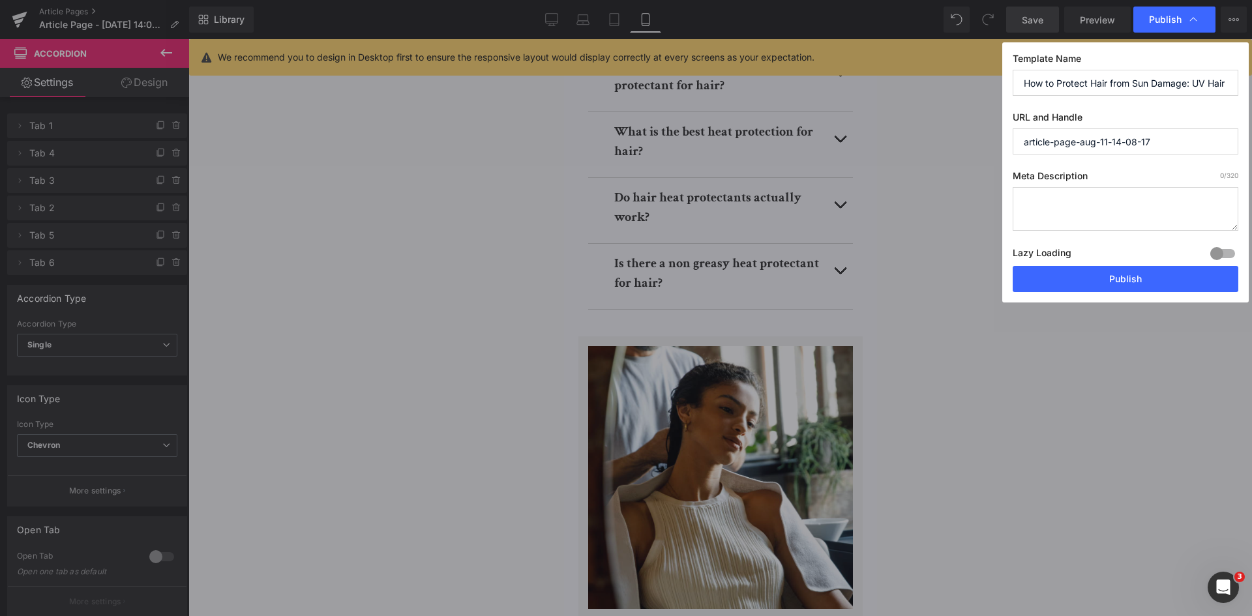
paste input "how-to-protect-hair-from-sun-damage"
type input "how-to-protect-hair-from-sun-damage"
paste textarea "Learn how to protect your hair from UV damage with expert tips and SPF-infused …"
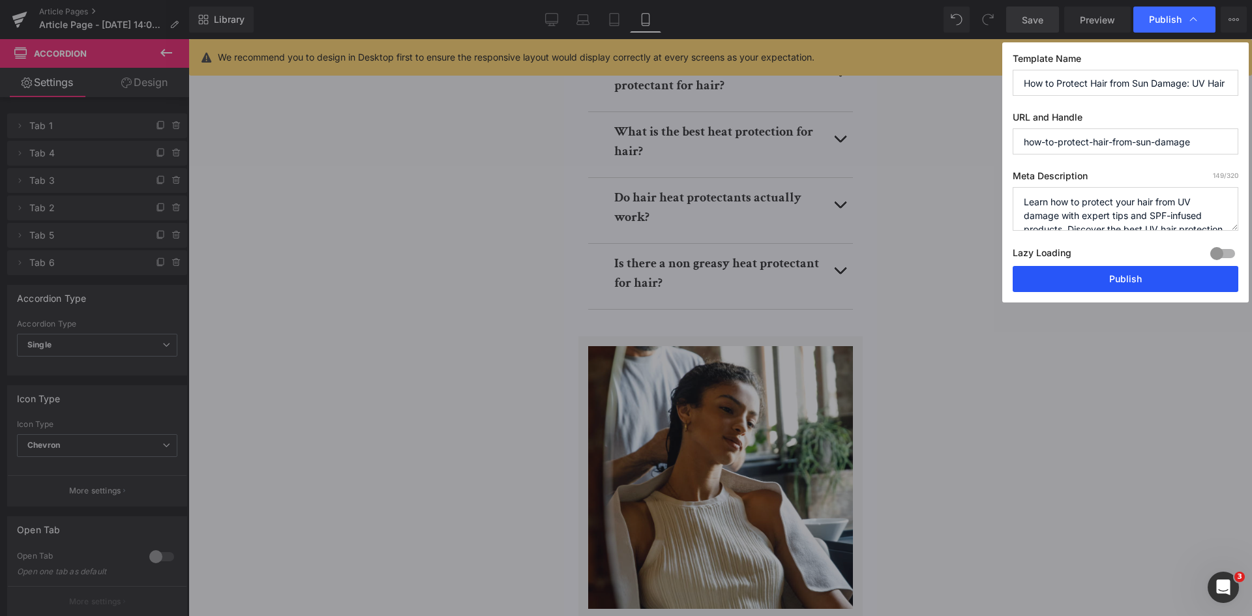
type textarea "Learn how to protect your hair from UV damage with expert tips and SPF-infused …"
click at [1140, 274] on button "Publish" at bounding box center [1125, 279] width 226 height 26
